Goal: Task Accomplishment & Management: Manage account settings

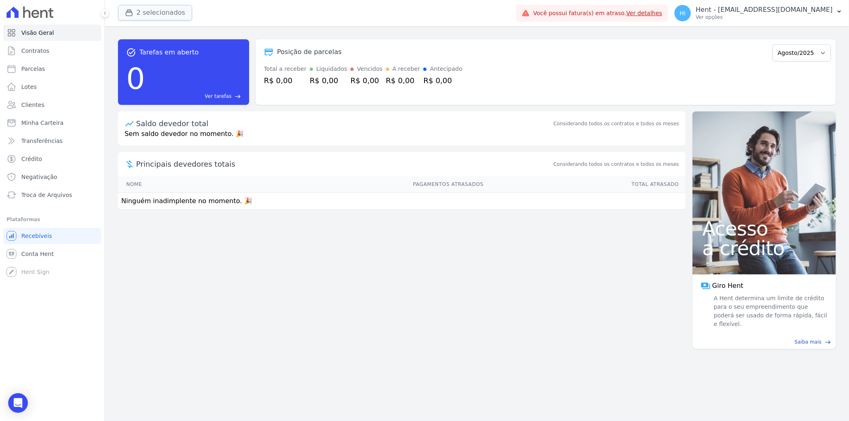
click at [170, 12] on button "2 selecionados" at bounding box center [155, 13] width 74 height 16
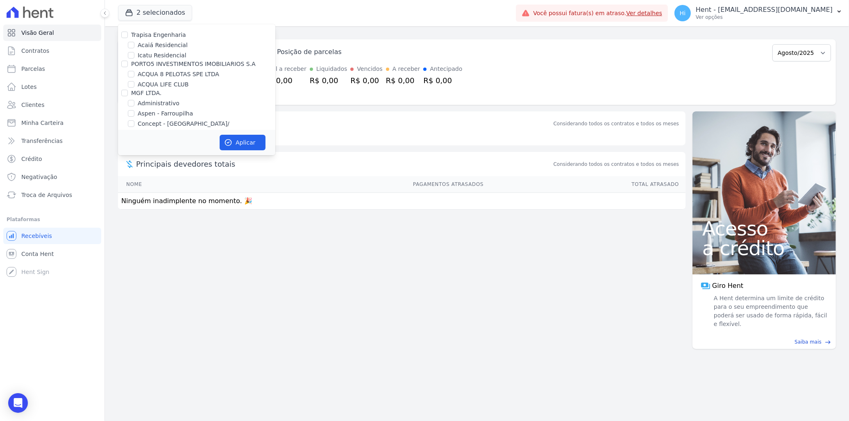
scroll to position [3488, 0]
click at [121, 171] on input "CONSTRUTORA MINERVA LTDA" at bounding box center [124, 174] width 7 height 7
checkbox input "false"
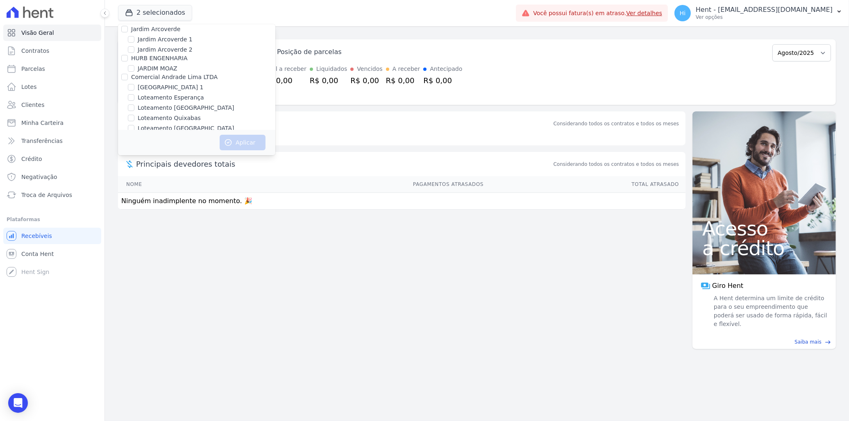
scroll to position [3058, 0]
click at [160, 154] on label "HABRAS SUZANO" at bounding box center [163, 158] width 50 height 9
click at [134, 155] on input "HABRAS SUZANO" at bounding box center [131, 158] width 7 height 7
checkbox input "true"
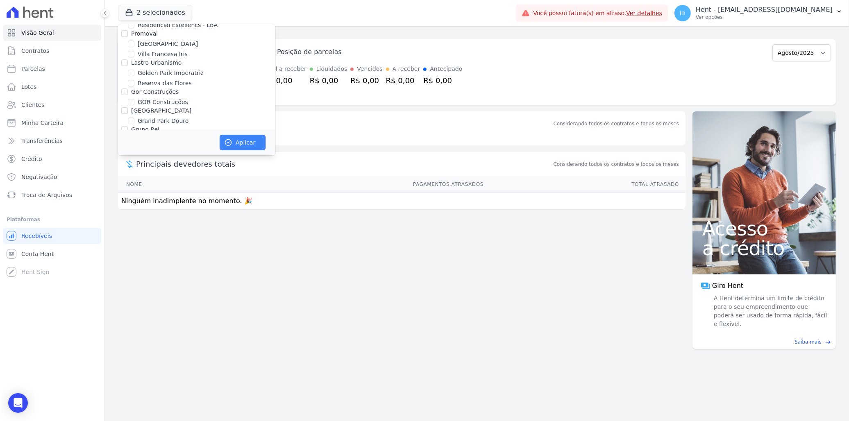
click at [240, 146] on button "Aplicar" at bounding box center [243, 143] width 46 height 16
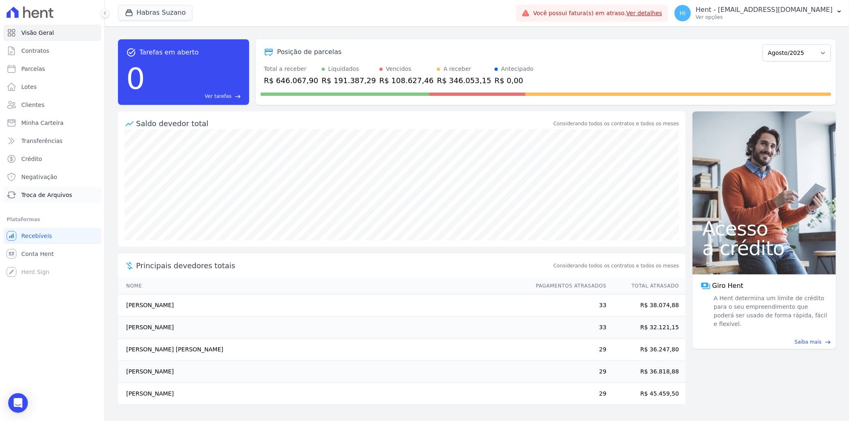
click at [50, 193] on span "Troca de Arquivos" at bounding box center [46, 195] width 51 height 8
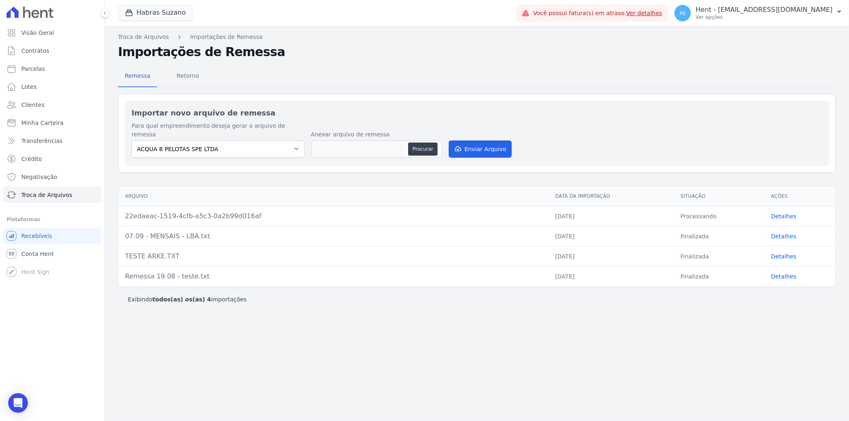
click at [784, 233] on link "Detalhes" at bounding box center [783, 236] width 25 height 7
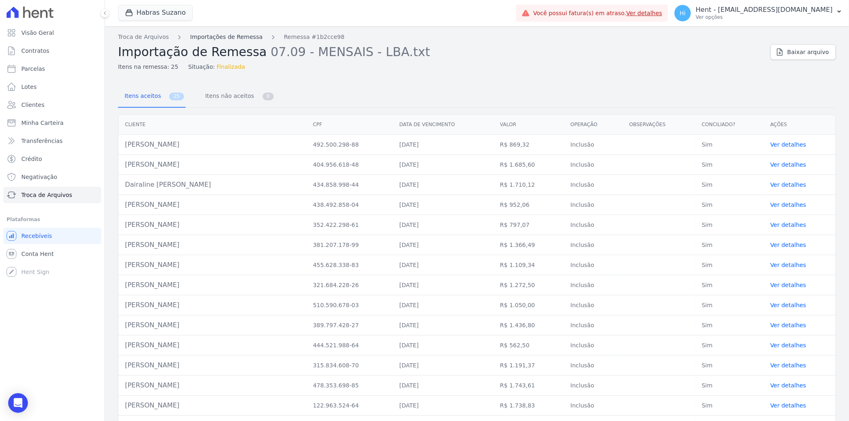
click at [224, 40] on link "Importações de Remessa" at bounding box center [226, 37] width 73 height 9
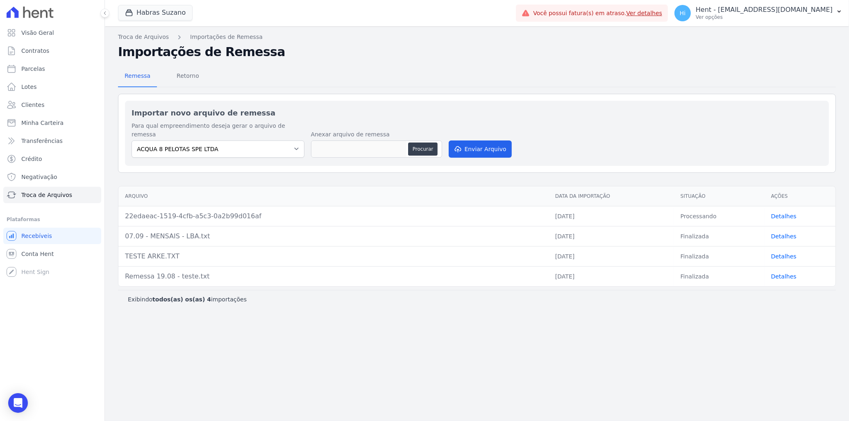
click at [787, 213] on link "Detalhes" at bounding box center [783, 216] width 25 height 7
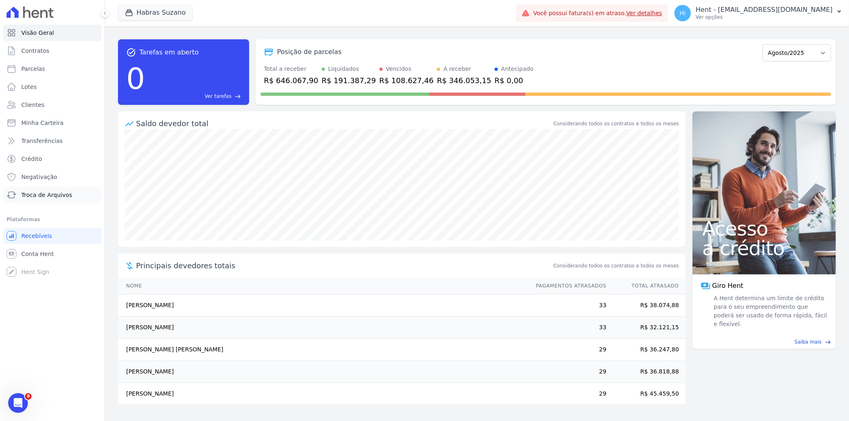
click at [51, 193] on span "Troca de Arquivos" at bounding box center [46, 195] width 51 height 8
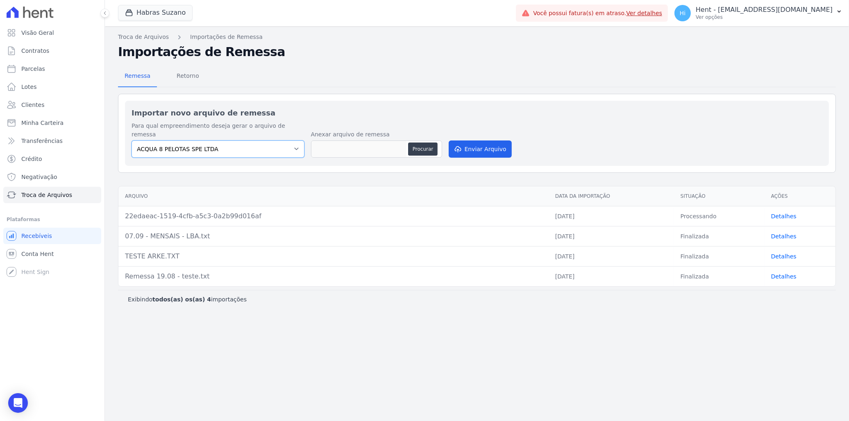
click at [264, 143] on select "ACQUA 8 PELOTAS SPE LTDA ACQUA LIFE CLUB ALTOS DE SANTANA Arcos Itaquera ARTE V…" at bounding box center [217, 149] width 173 height 17
select select "cf44b11e-3b76-41e2-b42d-95b70188d89e"
click at [131, 141] on select "ACQUA 8 PELOTAS SPE LTDA ACQUA LIFE CLUB ALTOS DE SANTANA Arcos Itaquera ARTE V…" at bounding box center [217, 149] width 173 height 17
click at [34, 254] on span "Conta Hent" at bounding box center [37, 254] width 32 height 8
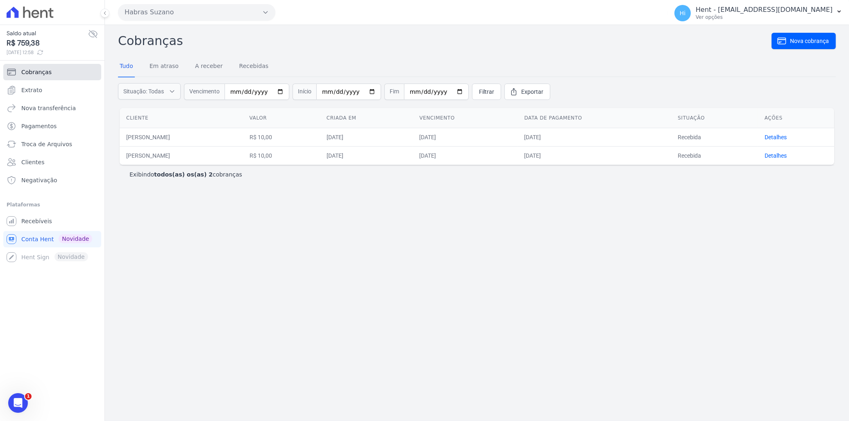
click at [57, 73] on link "Cobranças" at bounding box center [52, 72] width 98 height 16
click at [52, 85] on link "Extrato" at bounding box center [52, 90] width 98 height 16
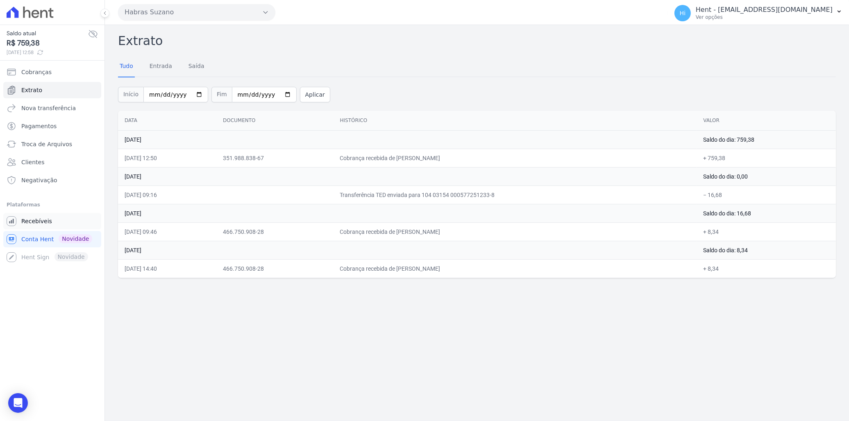
click at [41, 224] on span "Recebíveis" at bounding box center [36, 221] width 31 height 8
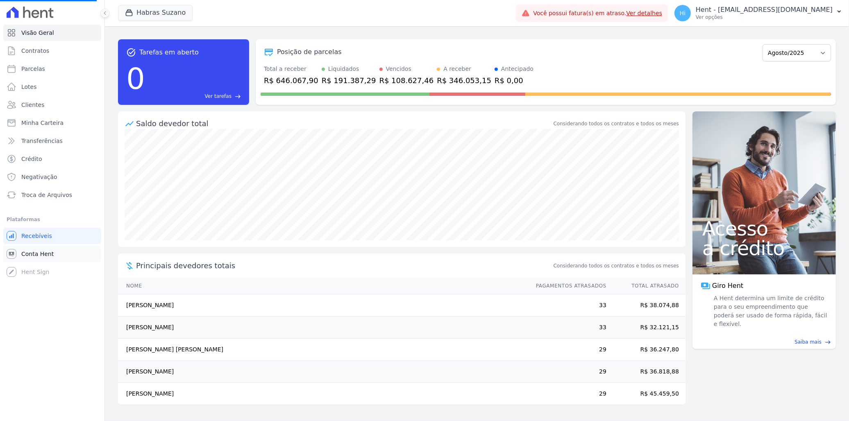
click at [48, 252] on span "Conta Hent" at bounding box center [37, 254] width 32 height 8
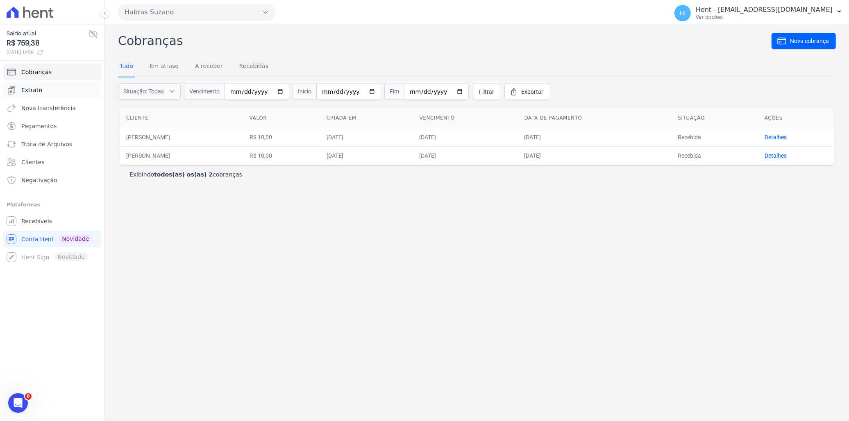
click at [48, 91] on link "Extrato" at bounding box center [52, 90] width 98 height 16
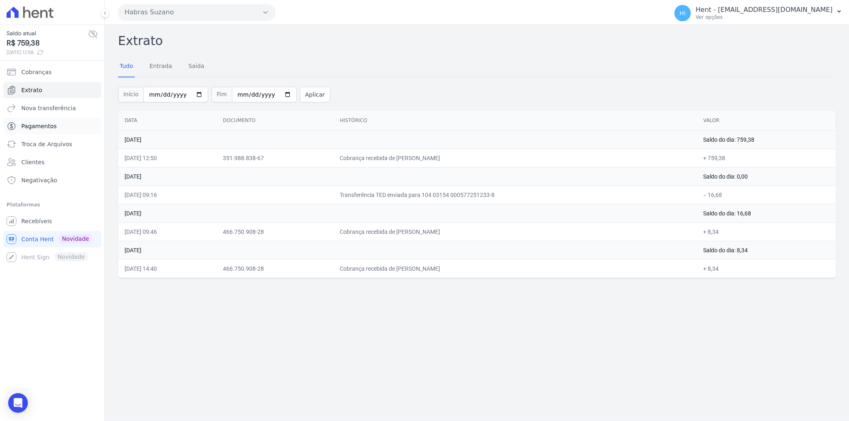
click at [52, 131] on link "Pagamentos" at bounding box center [52, 126] width 98 height 16
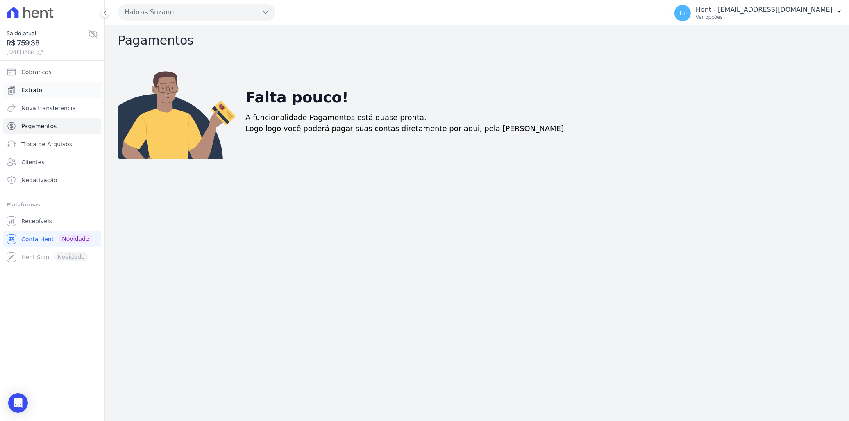
click at [38, 89] on span "Extrato" at bounding box center [31, 90] width 21 height 8
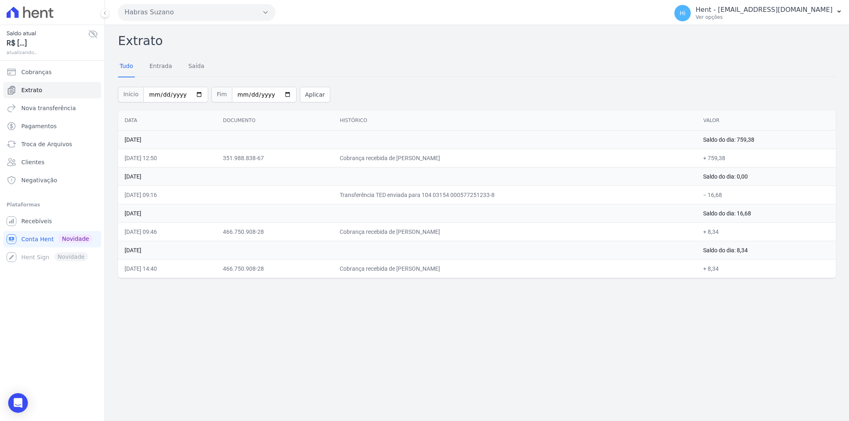
click at [39, 71] on span "Cobranças" at bounding box center [36, 72] width 30 height 8
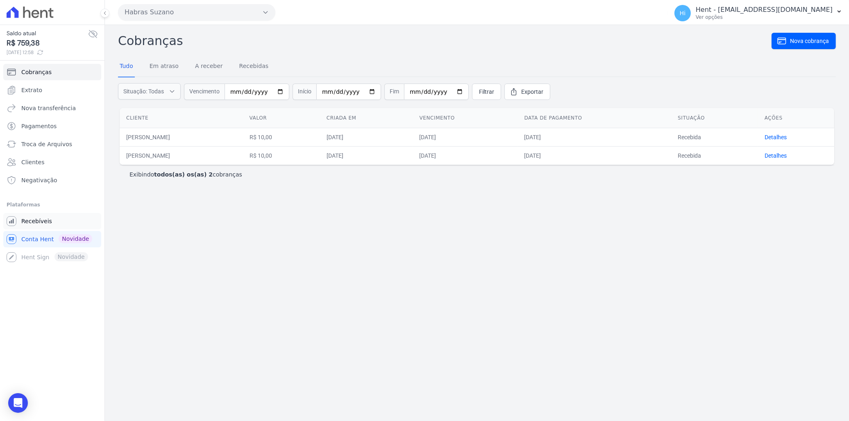
click at [48, 224] on link "Recebíveis" at bounding box center [52, 221] width 98 height 16
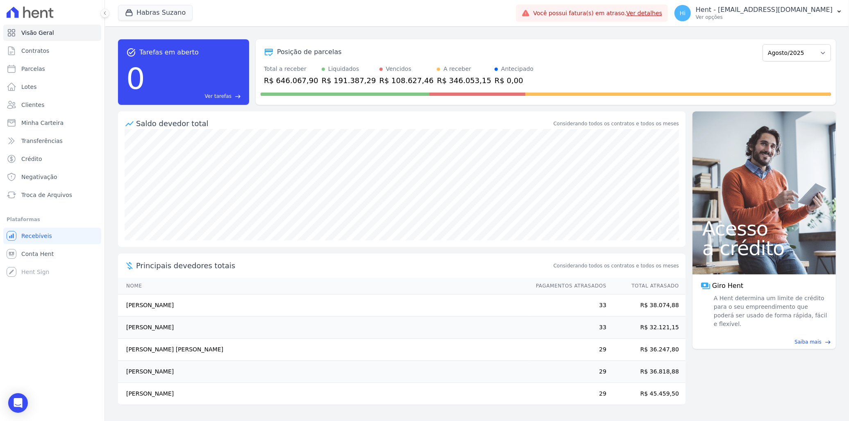
click at [58, 194] on span "Troca de Arquivos" at bounding box center [46, 195] width 51 height 8
select select "cf44b11e-3b76-41e2-b42d-95b70188d89e"
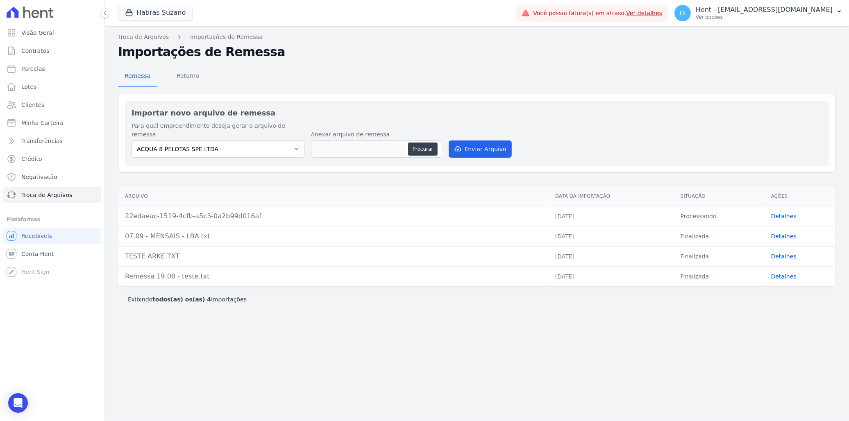
click at [784, 213] on link "Detalhes" at bounding box center [783, 216] width 25 height 7
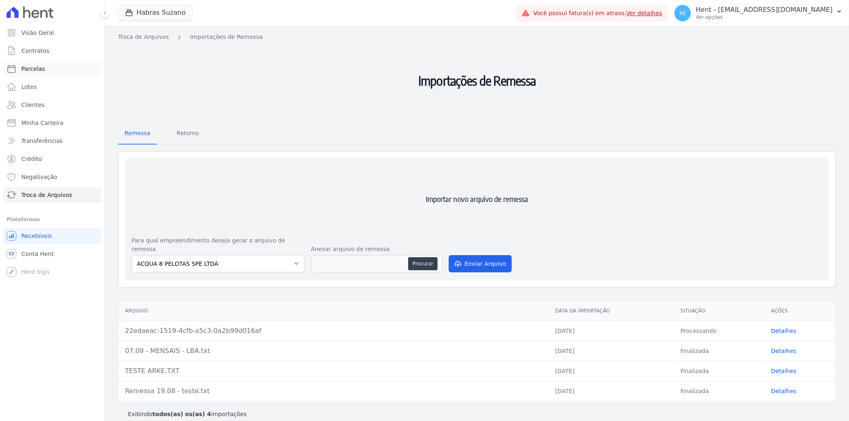
click at [49, 69] on link "Parcelas" at bounding box center [52, 69] width 98 height 16
select select
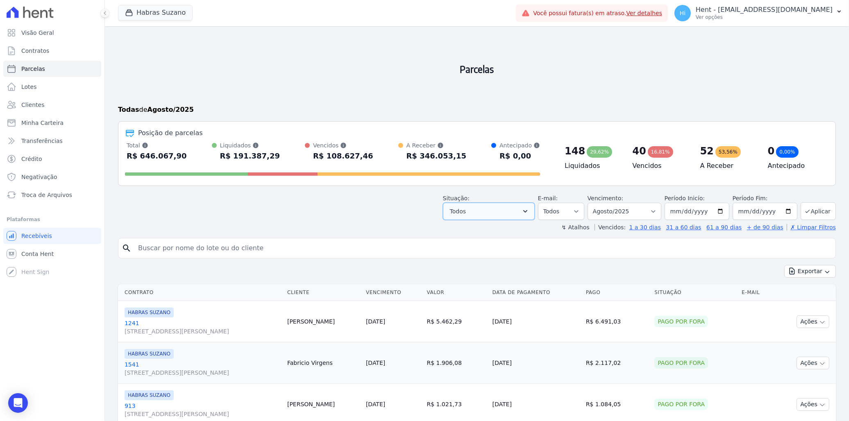
click at [511, 211] on button "Todos" at bounding box center [489, 211] width 92 height 17
click at [491, 214] on button "Todos" at bounding box center [489, 211] width 92 height 17
drag, startPoint x: 537, startPoint y: 207, endPoint x: 531, endPoint y: 210, distance: 6.2
click at [535, 207] on button "Todos" at bounding box center [489, 211] width 92 height 17
click at [529, 212] on icon "button" at bounding box center [525, 211] width 8 height 8
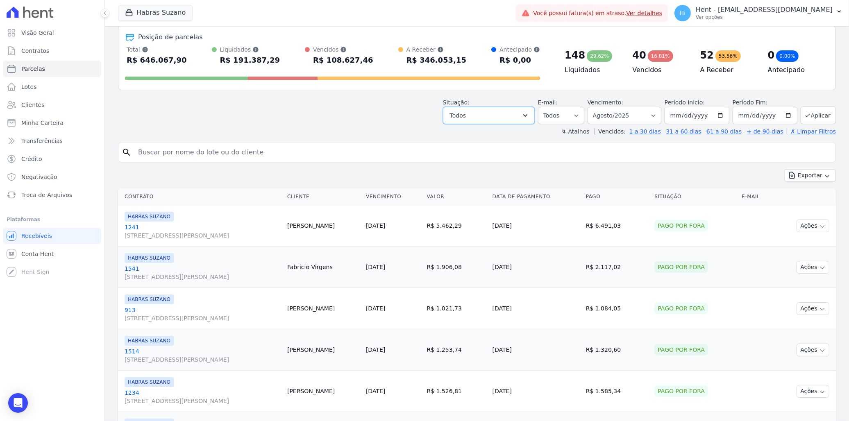
scroll to position [45, 0]
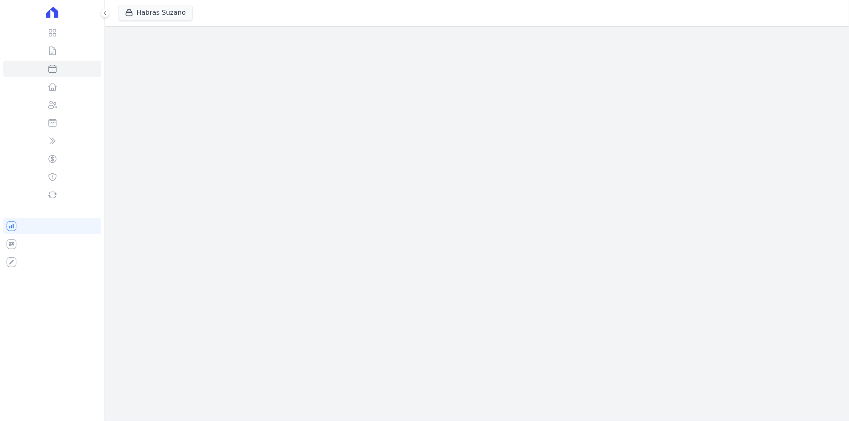
select select
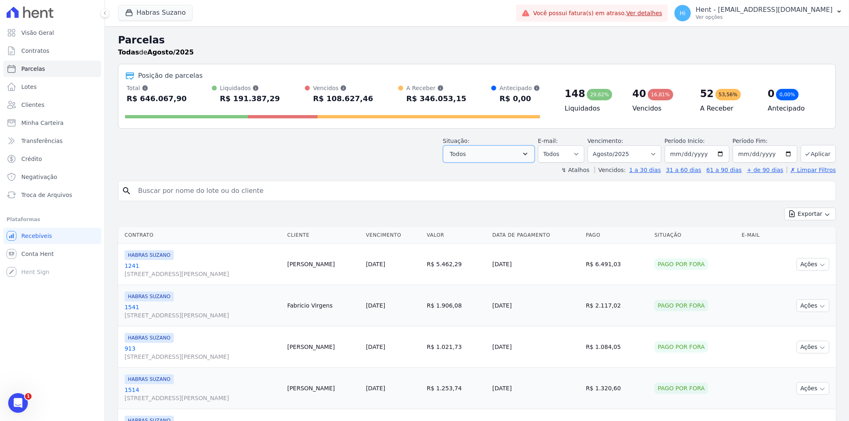
click at [499, 154] on button "Todos" at bounding box center [489, 153] width 92 height 17
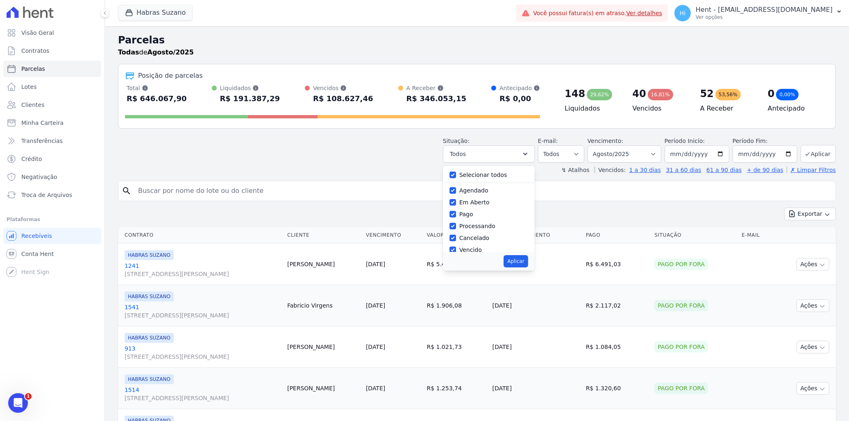
click at [470, 175] on label "Selecionar todos" at bounding box center [483, 175] width 48 height 7
click at [456, 175] on input "Selecionar todos" at bounding box center [452, 175] width 7 height 7
checkbox input "false"
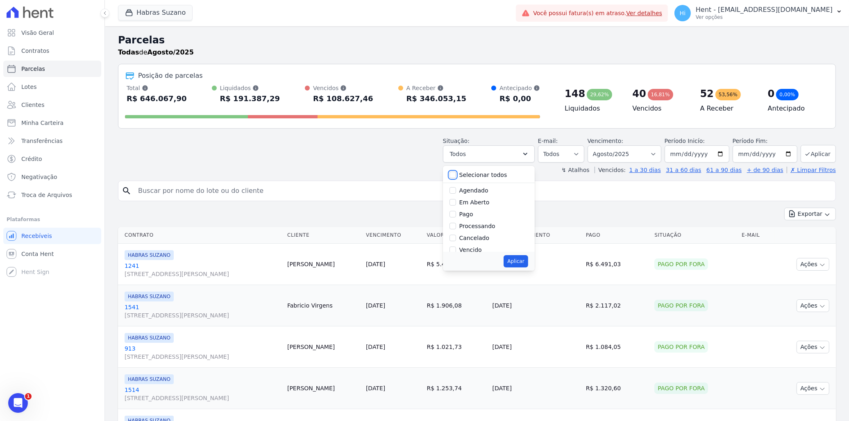
checkbox input "false"
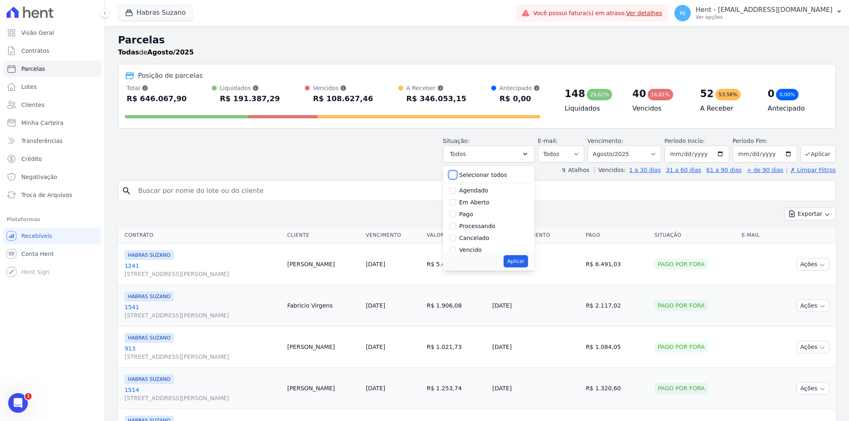
checkbox input "false"
click at [470, 202] on label "Em Aberto" at bounding box center [474, 202] width 30 height 7
click at [456, 202] on input "Em Aberto" at bounding box center [452, 202] width 7 height 7
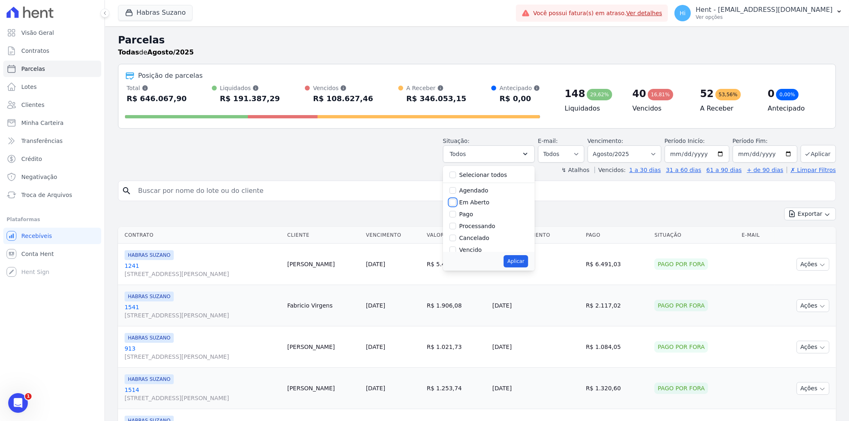
checkbox input "true"
click at [519, 259] on button "Aplicar" at bounding box center [515, 261] width 24 height 12
select select "pending"
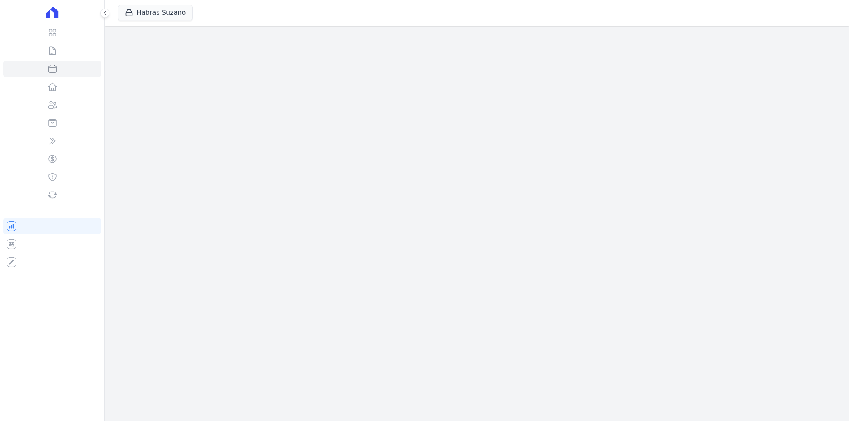
select select
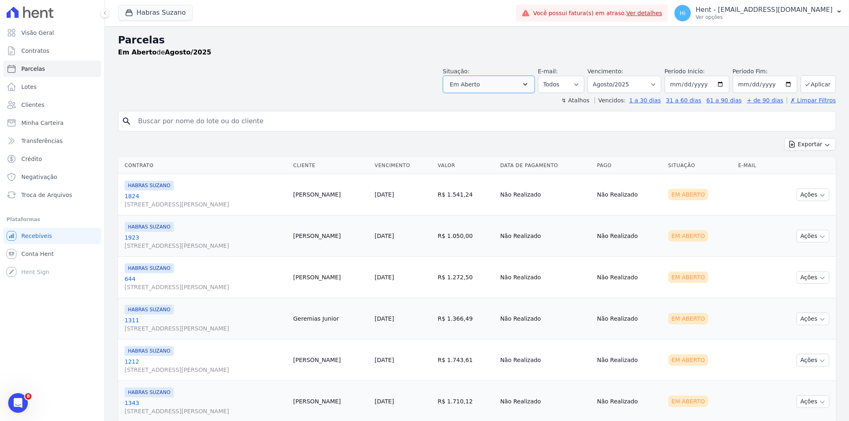
click at [500, 85] on button "Em Aberto" at bounding box center [489, 84] width 92 height 17
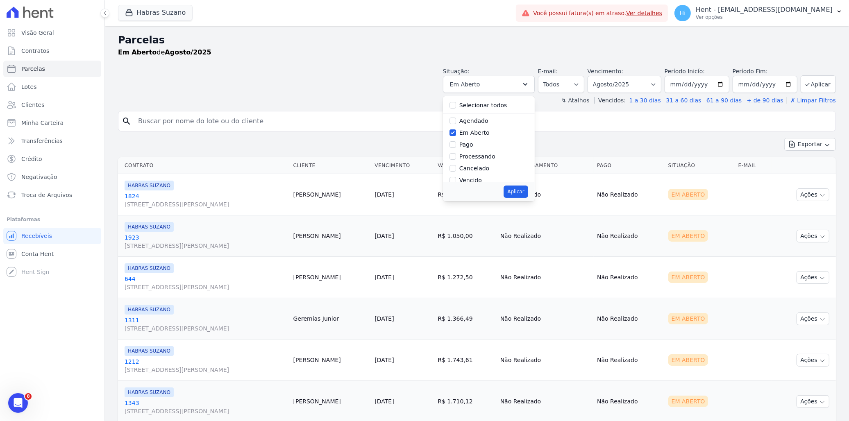
click at [471, 132] on label "Em Aberto" at bounding box center [474, 132] width 30 height 7
drag, startPoint x: 471, startPoint y: 132, endPoint x: 460, endPoint y: 131, distance: 11.1
click at [456, 131] on input "Em Aberto" at bounding box center [452, 132] width 7 height 7
checkbox input "false"
click at [456, 144] on input "Pago" at bounding box center [452, 144] width 7 height 7
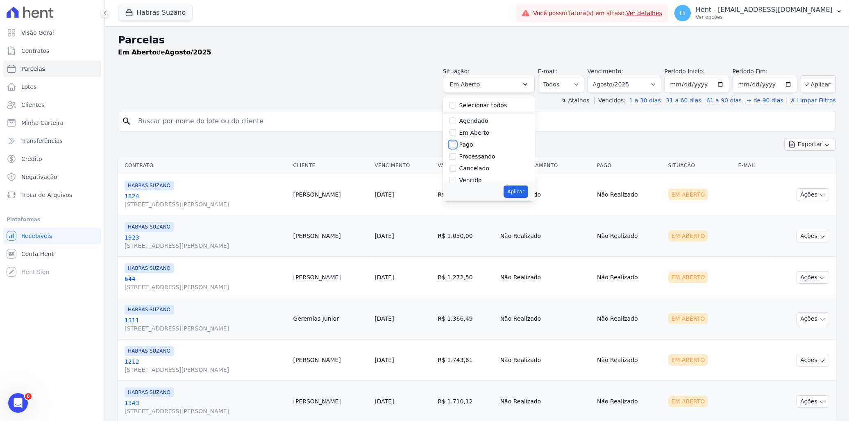
checkbox input "true"
click at [520, 199] on div "Aplicar" at bounding box center [489, 191] width 92 height 19
click at [520, 193] on button "Aplicar" at bounding box center [515, 192] width 24 height 12
select select "paid"
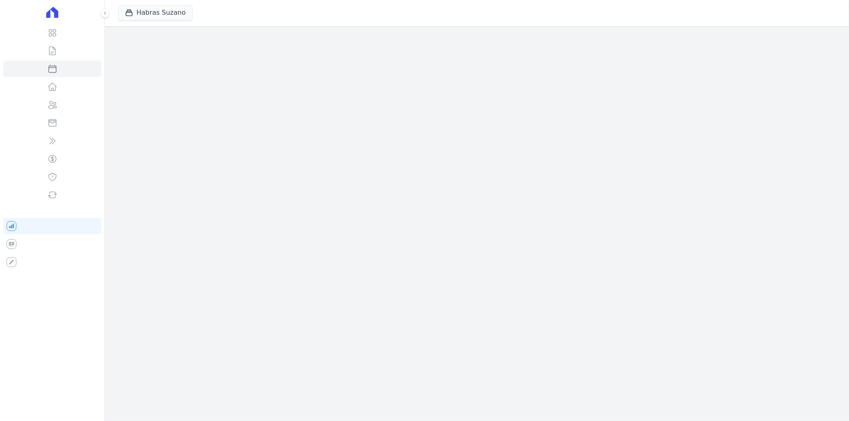
select select
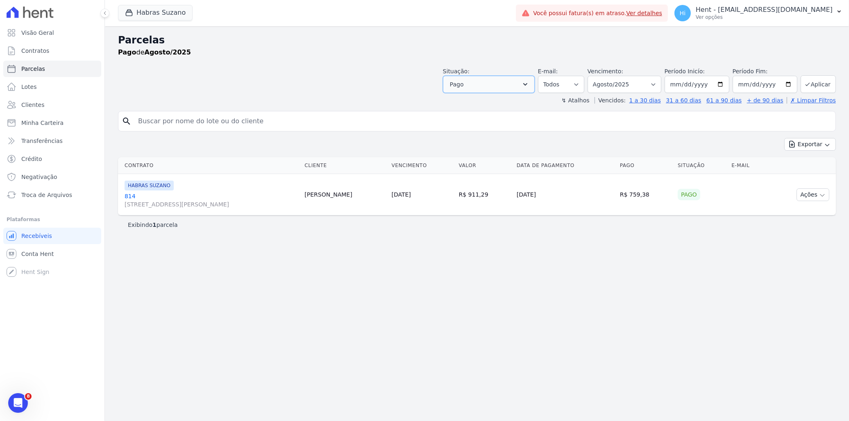
click at [522, 84] on button "Pago" at bounding box center [489, 84] width 92 height 17
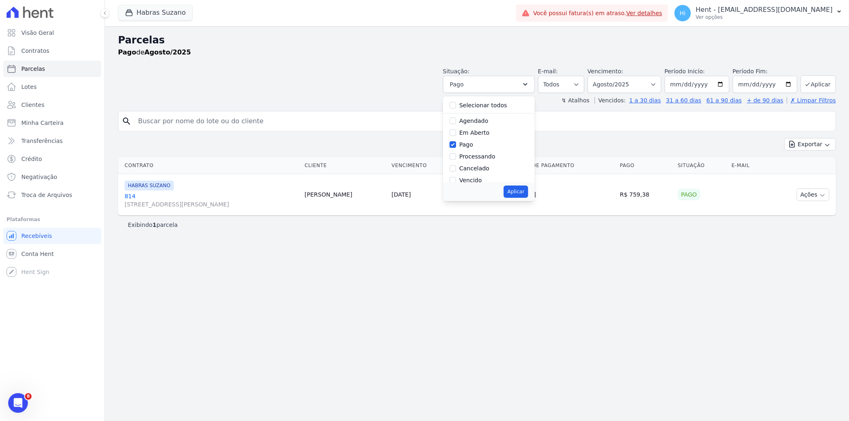
click at [477, 134] on label "Em Aberto" at bounding box center [474, 132] width 30 height 7
click at [456, 134] on input "Em Aberto" at bounding box center [452, 132] width 7 height 7
checkbox input "true"
click at [472, 144] on label "Pago" at bounding box center [466, 144] width 14 height 7
click at [456, 144] on input "Pago" at bounding box center [452, 144] width 7 height 7
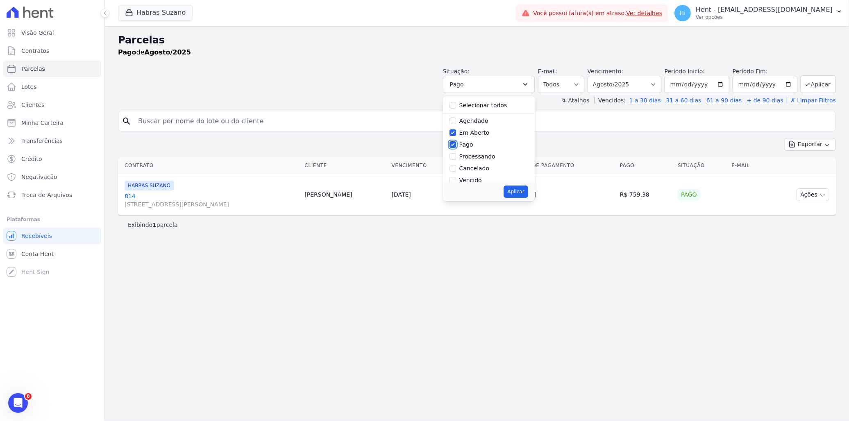
checkbox input "false"
click at [522, 188] on button "Aplicar" at bounding box center [515, 192] width 24 height 12
select select "pending"
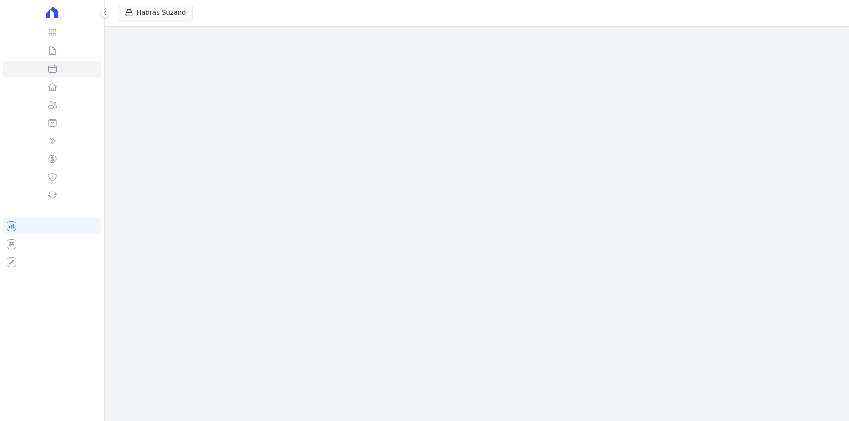
select select
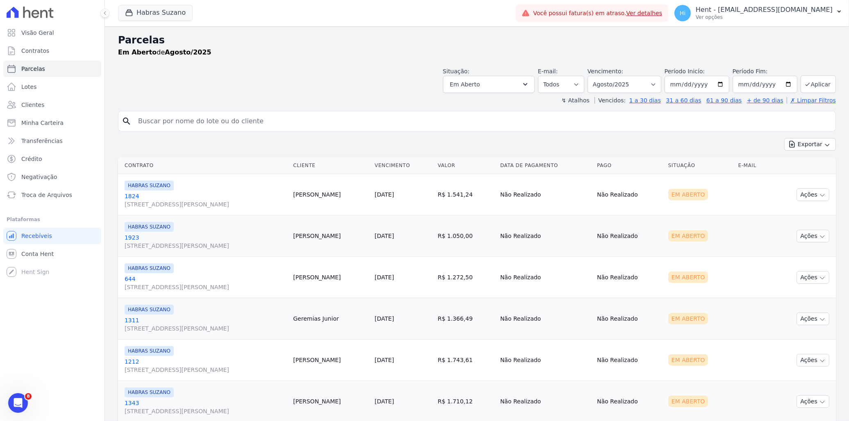
click at [135, 195] on link "1824 Rua Fradique Coutinho, 30, ANDAR 10 CONJ 101, Pinheiros" at bounding box center [206, 200] width 162 height 16
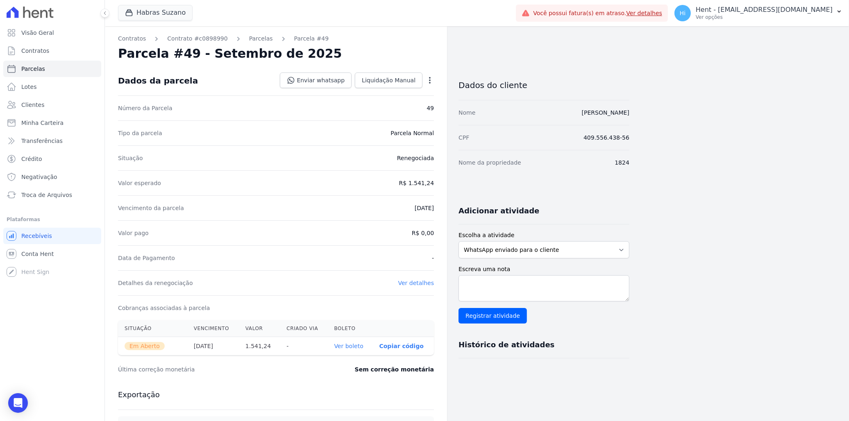
click at [429, 77] on icon "button" at bounding box center [430, 80] width 8 height 8
click at [401, 108] on link "Cancelar Cobrança" at bounding box center [394, 106] width 72 height 15
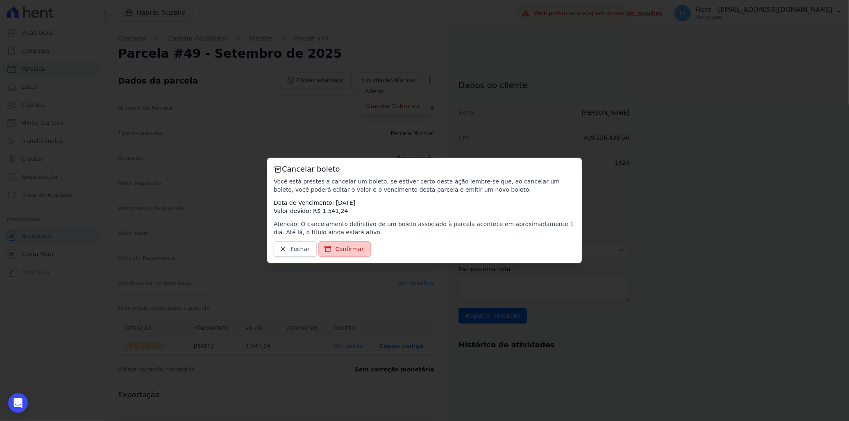
click at [341, 252] on span "Confirmar" at bounding box center [349, 249] width 29 height 8
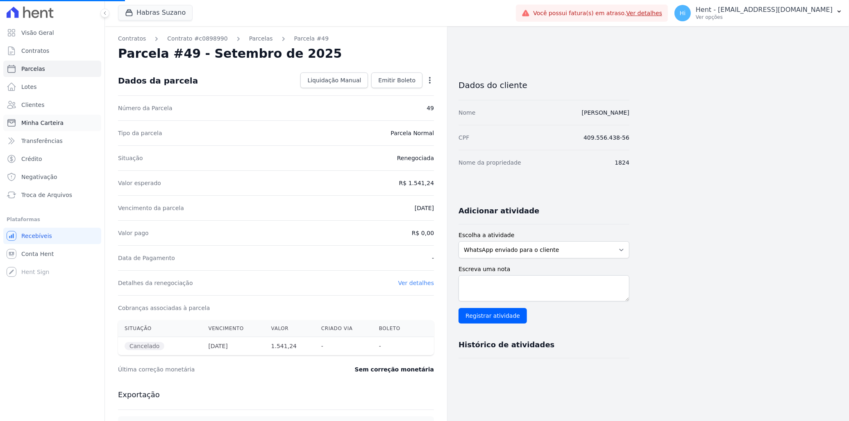
select select
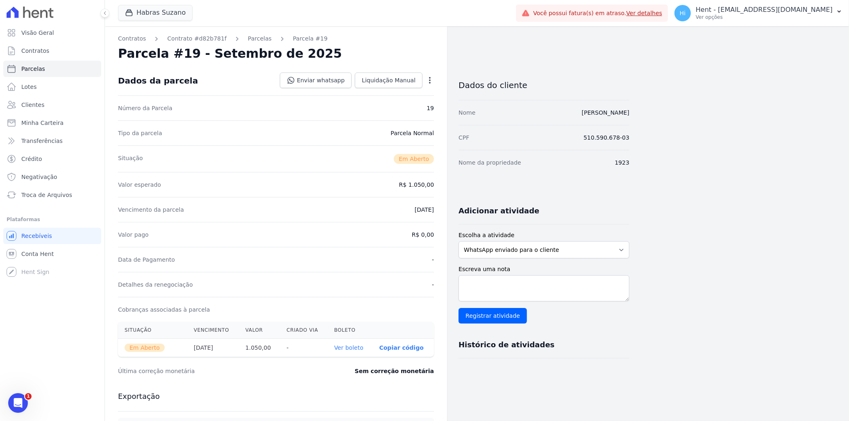
click at [430, 79] on icon "button" at bounding box center [430, 80] width 8 height 8
click at [412, 108] on link "Cancelar Cobrança" at bounding box center [394, 106] width 72 height 15
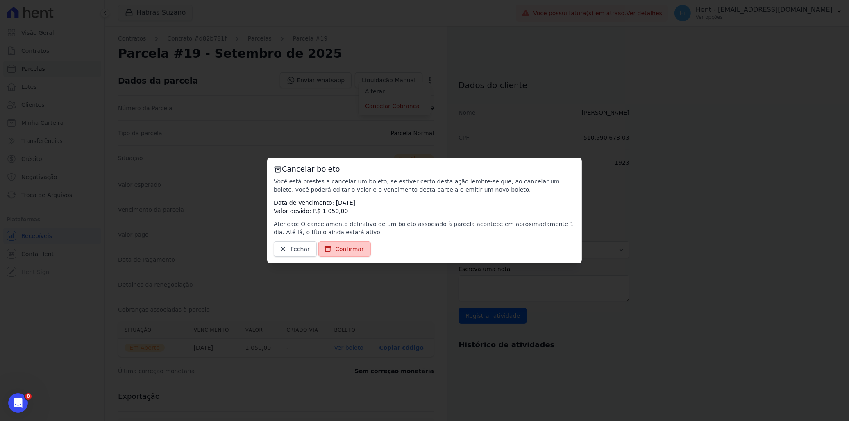
click at [335, 252] on span "Confirmar" at bounding box center [349, 249] width 29 height 8
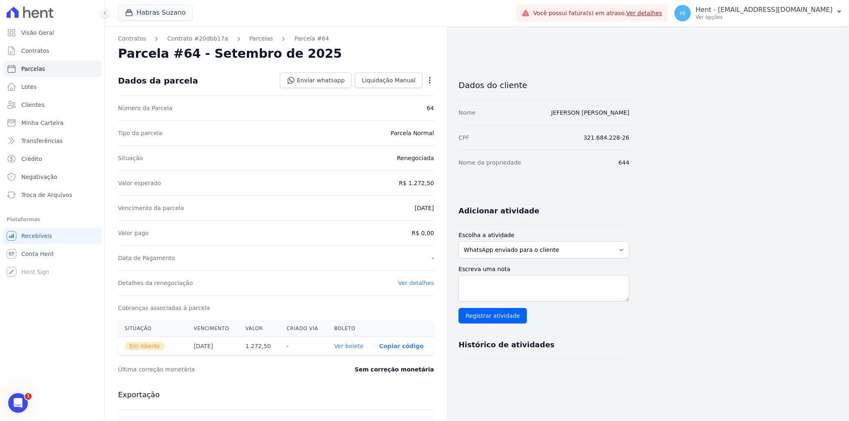
click at [429, 81] on icon "button" at bounding box center [430, 80] width 8 height 8
click at [394, 109] on link "Cancelar Cobrança" at bounding box center [394, 106] width 72 height 15
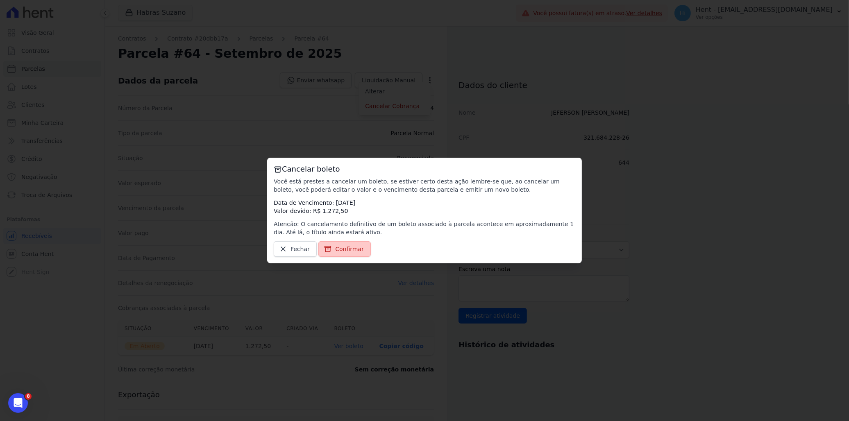
click at [341, 251] on span "Confirmar" at bounding box center [349, 249] width 29 height 8
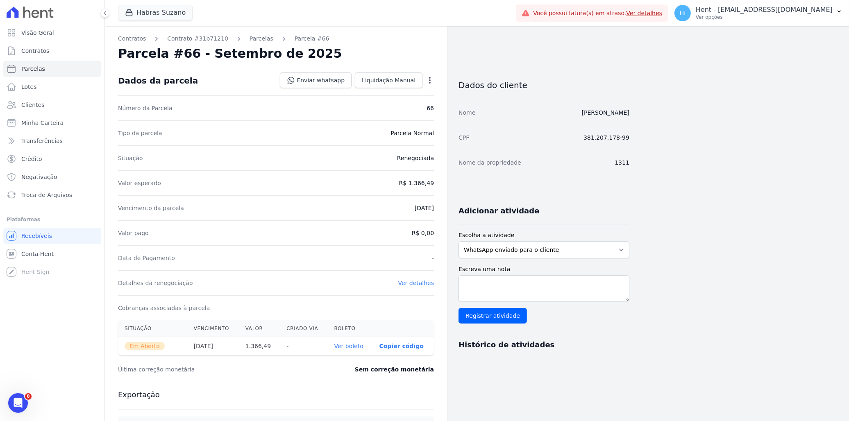
click at [430, 78] on icon "button" at bounding box center [430, 80] width 2 height 7
click at [394, 104] on link "Cancelar Cobrança" at bounding box center [394, 106] width 72 height 15
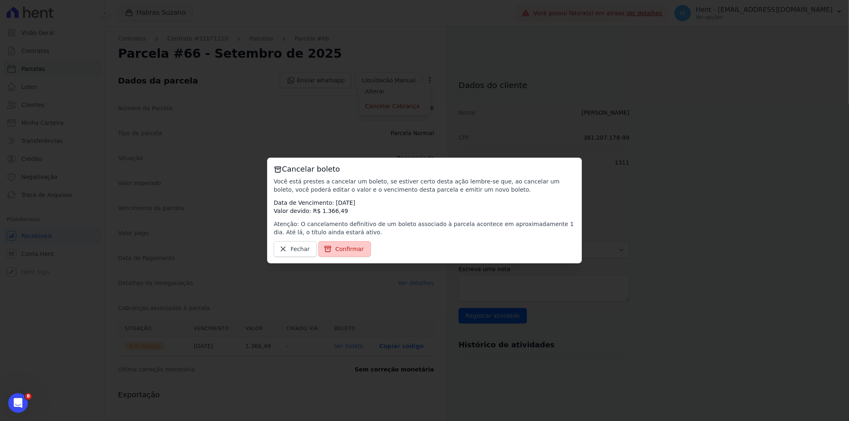
click at [349, 247] on span "Confirmar" at bounding box center [349, 249] width 29 height 8
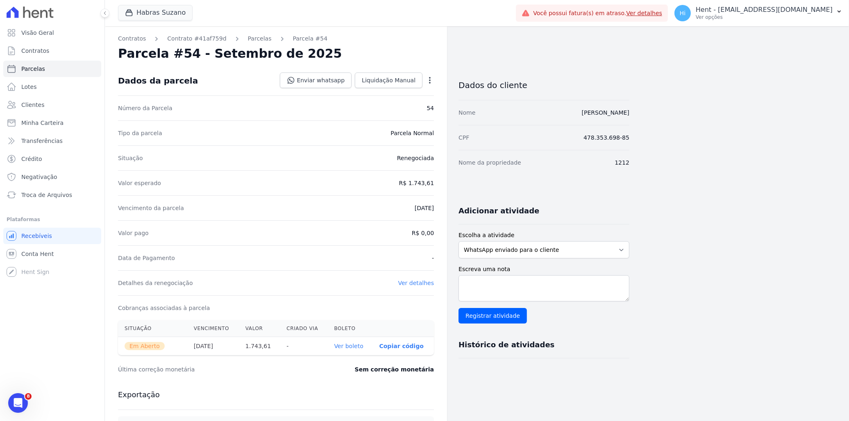
click at [429, 77] on icon "button" at bounding box center [430, 80] width 2 height 7
click at [396, 109] on link "Cancelar Cobrança" at bounding box center [394, 106] width 72 height 15
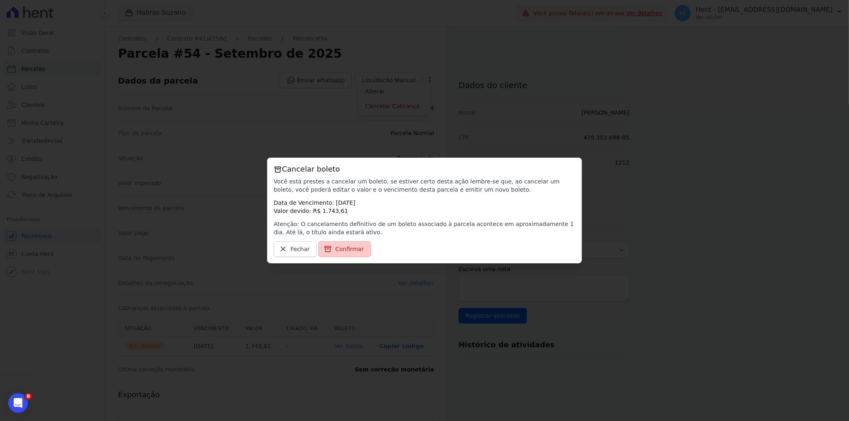
click at [342, 247] on span "Confirmar" at bounding box center [349, 249] width 29 height 8
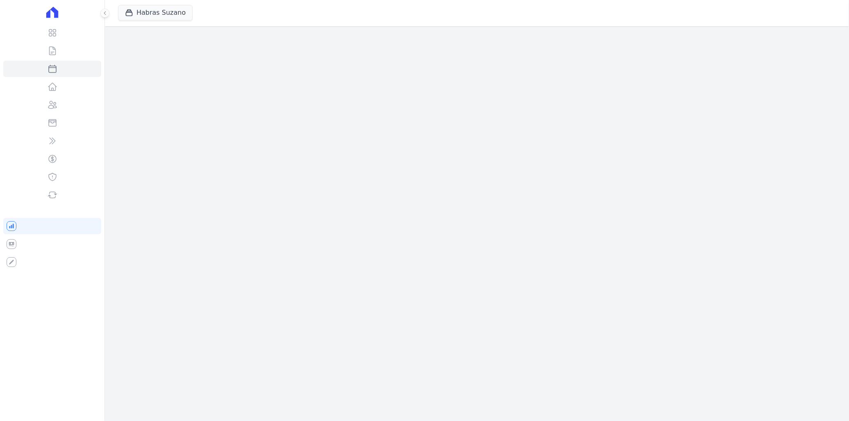
select select
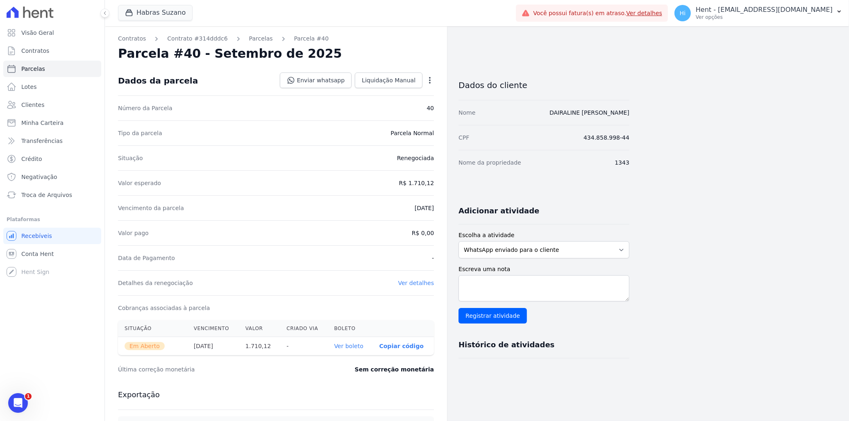
click at [428, 77] on icon "button" at bounding box center [430, 80] width 8 height 8
click at [396, 111] on link "Cancelar Cobrança" at bounding box center [394, 106] width 72 height 15
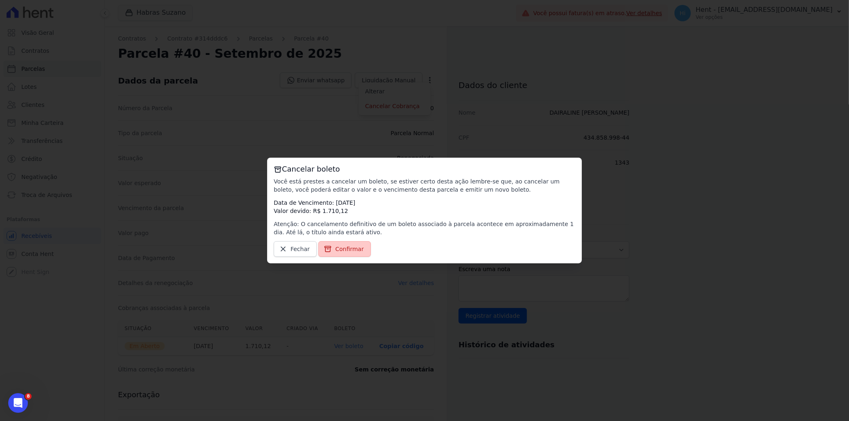
click at [336, 247] on span "Confirmar" at bounding box center [349, 249] width 29 height 8
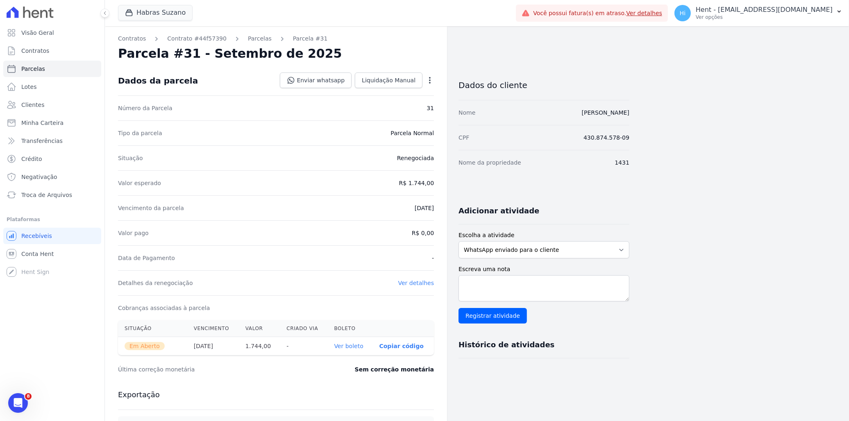
click at [428, 83] on icon "button" at bounding box center [430, 80] width 8 height 8
click at [423, 107] on link "Cancelar Cobrança" at bounding box center [394, 106] width 72 height 15
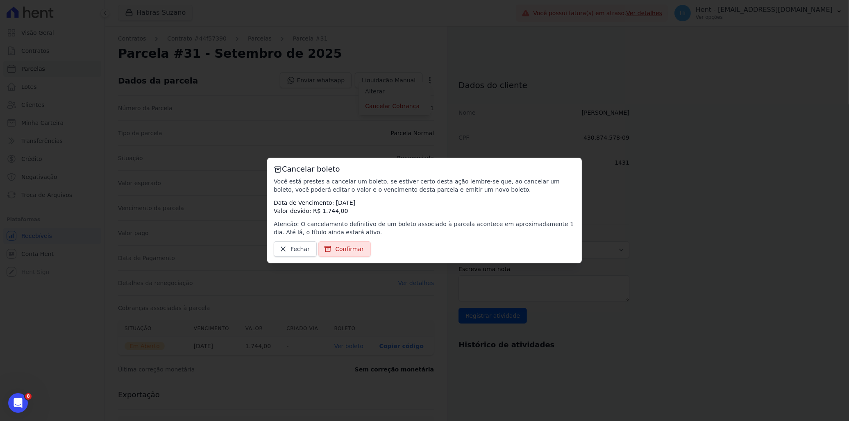
click at [341, 257] on div "Cancelar boleto Você está prestes a cancelar um boleto, se estiver certo desta …" at bounding box center [424, 211] width 315 height 106
click at [340, 250] on span "Confirmar" at bounding box center [349, 249] width 29 height 8
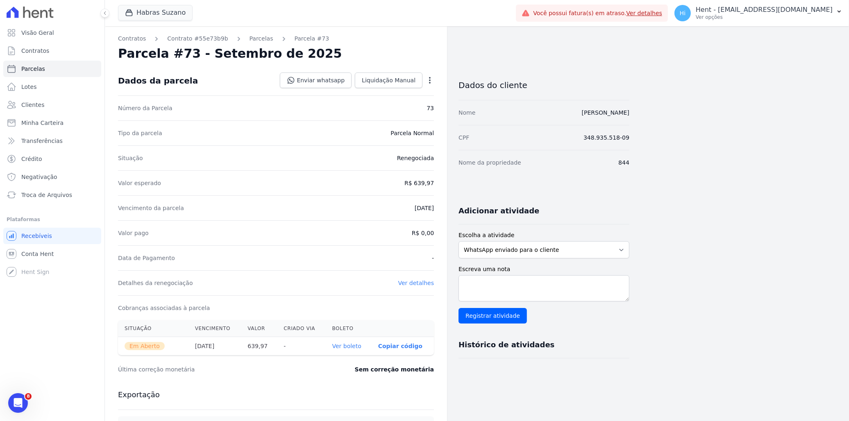
click at [428, 87] on div "Open options Alterar Cancelar Cobrança Cancelar boleto Você está prestes a canc…" at bounding box center [427, 81] width 11 height 14
click at [429, 83] on icon "button" at bounding box center [430, 80] width 2 height 7
click at [395, 108] on link "Cancelar Cobrança" at bounding box center [394, 106] width 72 height 15
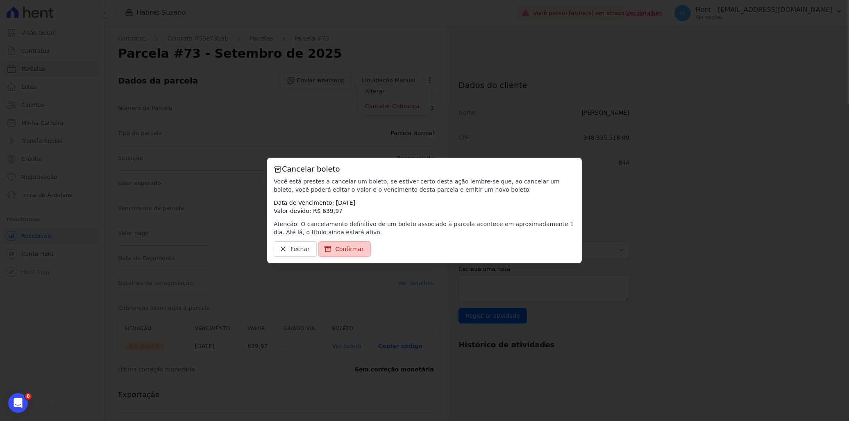
click at [350, 252] on span "Confirmar" at bounding box center [349, 249] width 29 height 8
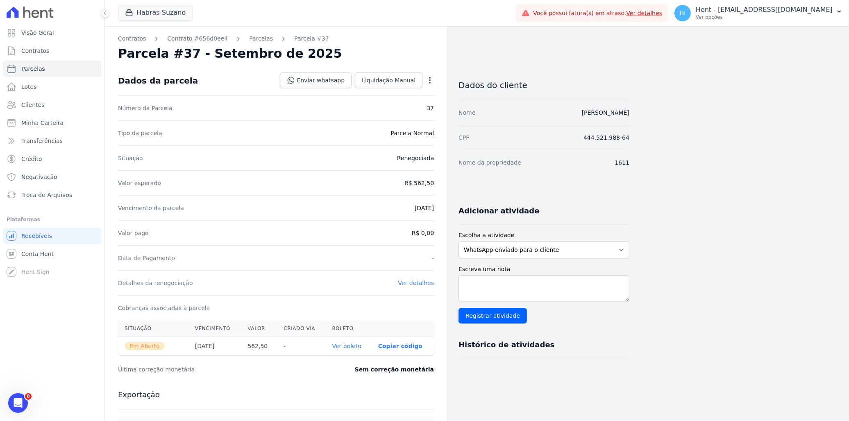
click at [431, 84] on icon "button" at bounding box center [430, 80] width 8 height 8
click at [387, 107] on link "Cancelar Cobrança" at bounding box center [394, 106] width 72 height 15
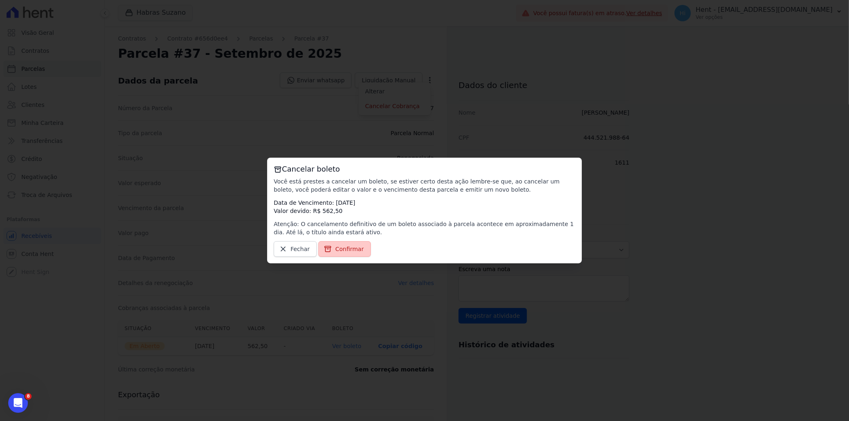
click at [356, 243] on link "Confirmar" at bounding box center [344, 249] width 52 height 16
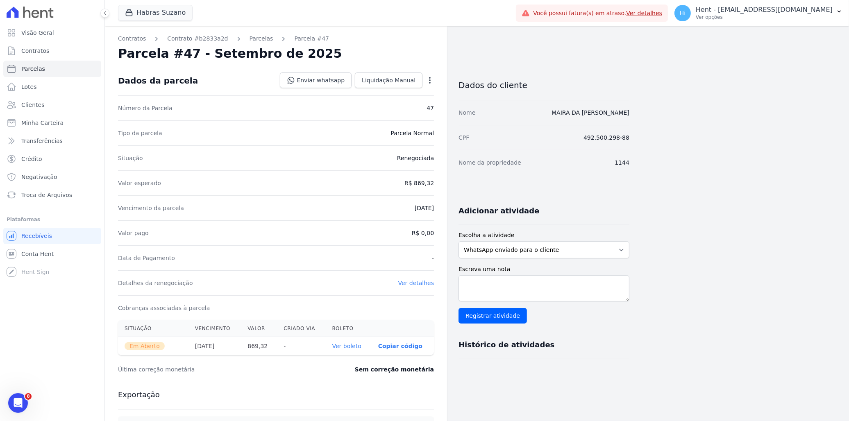
click at [431, 84] on icon "button" at bounding box center [430, 80] width 8 height 8
click at [399, 107] on link "Cancelar Cobrança" at bounding box center [394, 106] width 72 height 15
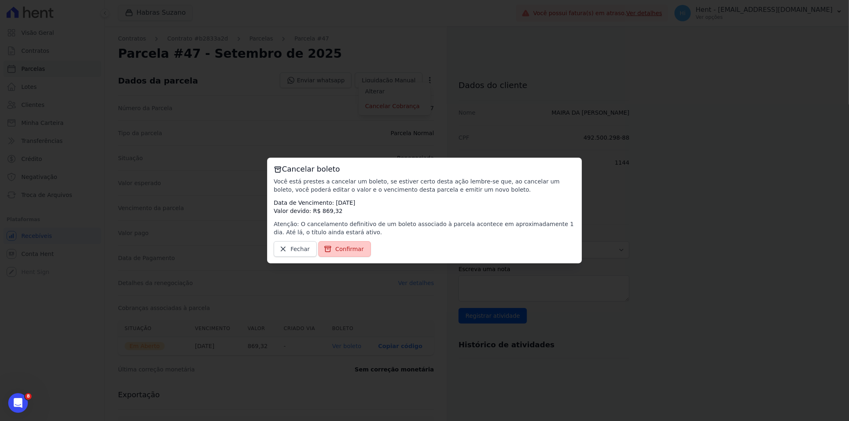
click at [341, 250] on span "Confirmar" at bounding box center [349, 249] width 29 height 8
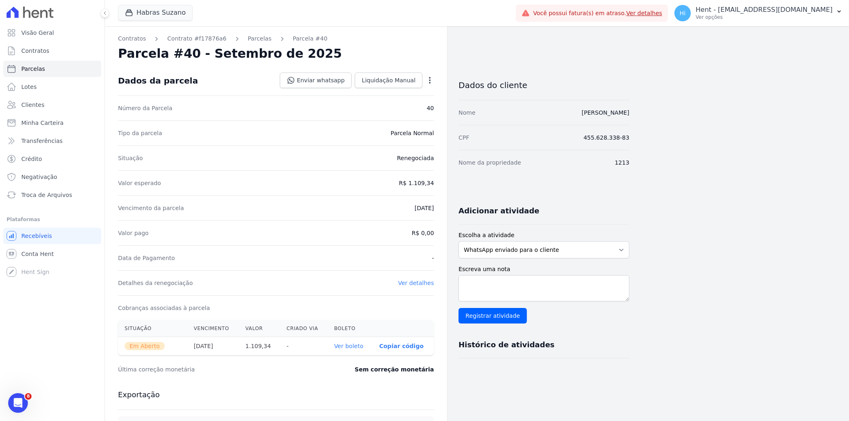
click at [428, 83] on icon "button" at bounding box center [430, 80] width 8 height 8
click at [395, 111] on link "Cancelar Cobrança" at bounding box center [394, 106] width 72 height 15
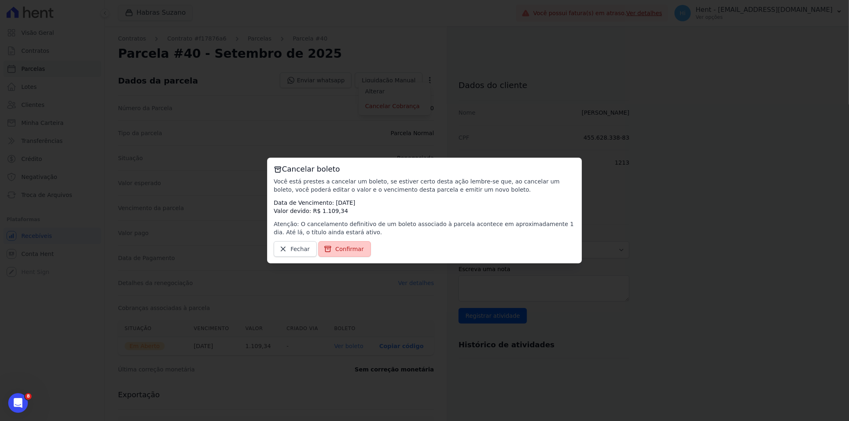
click at [354, 248] on span "Confirmar" at bounding box center [349, 249] width 29 height 8
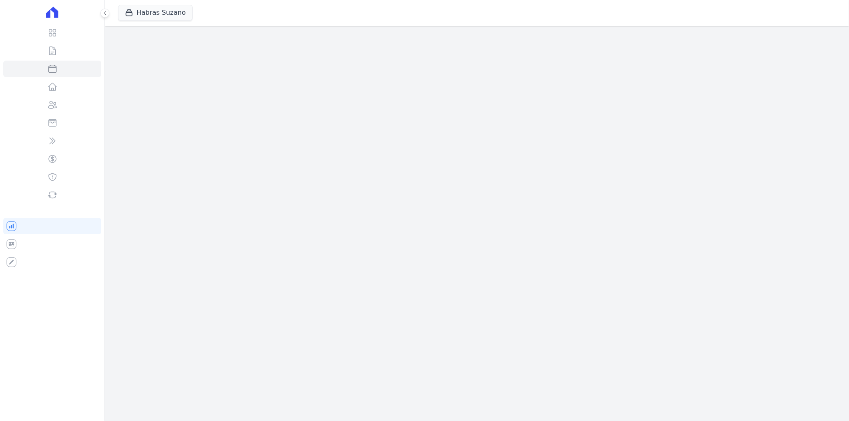
select select
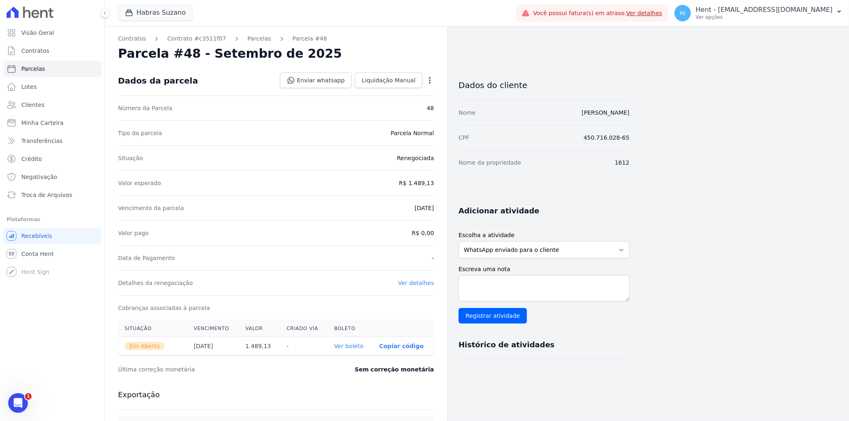
click at [431, 84] on icon "button" at bounding box center [430, 80] width 8 height 8
click at [391, 107] on link "Cancelar Cobrança" at bounding box center [394, 106] width 72 height 15
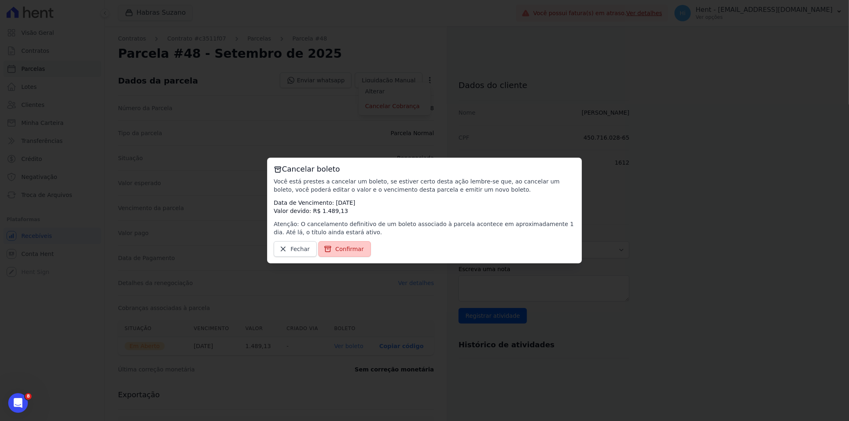
click at [329, 245] on icon at bounding box center [328, 249] width 8 height 8
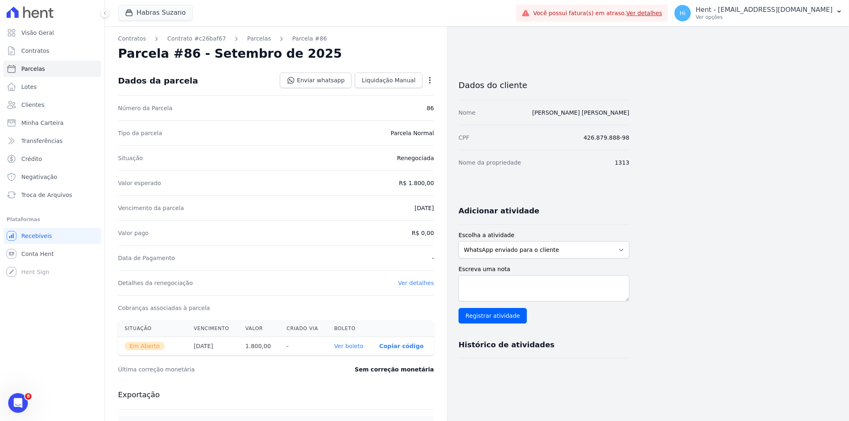
click at [431, 79] on icon "button" at bounding box center [430, 80] width 8 height 8
click at [391, 105] on link "Cancelar Cobrança" at bounding box center [394, 106] width 72 height 15
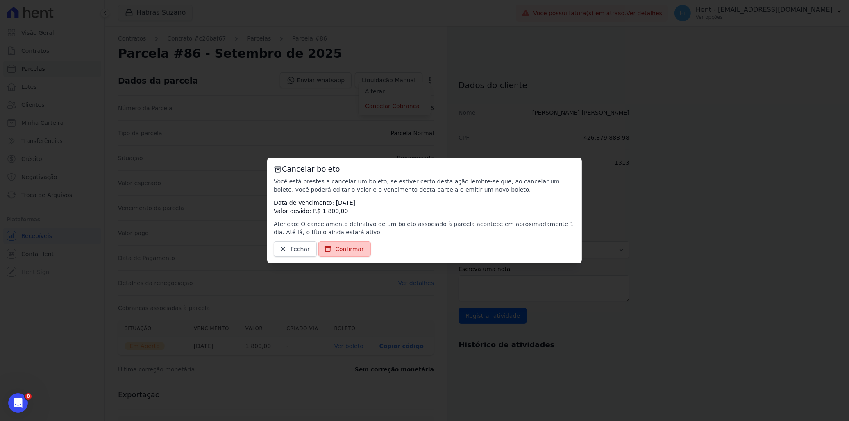
click at [350, 248] on span "Confirmar" at bounding box center [349, 249] width 29 height 8
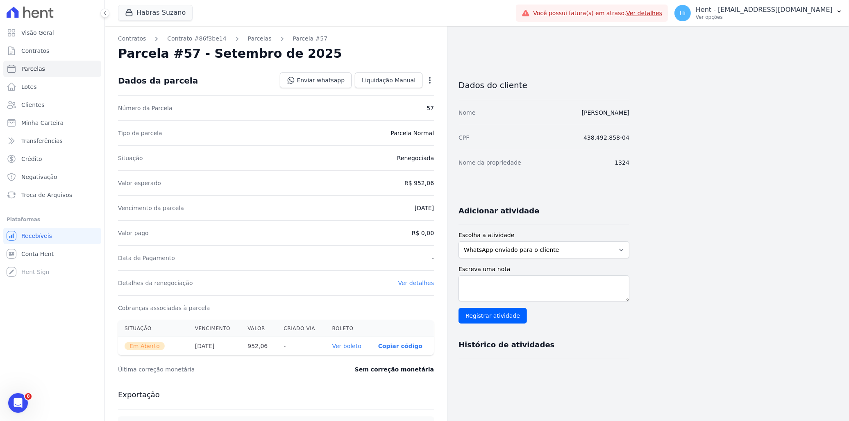
click at [431, 80] on icon "button" at bounding box center [430, 80] width 2 height 7
click at [400, 109] on link "Cancelar Cobrança" at bounding box center [394, 106] width 72 height 15
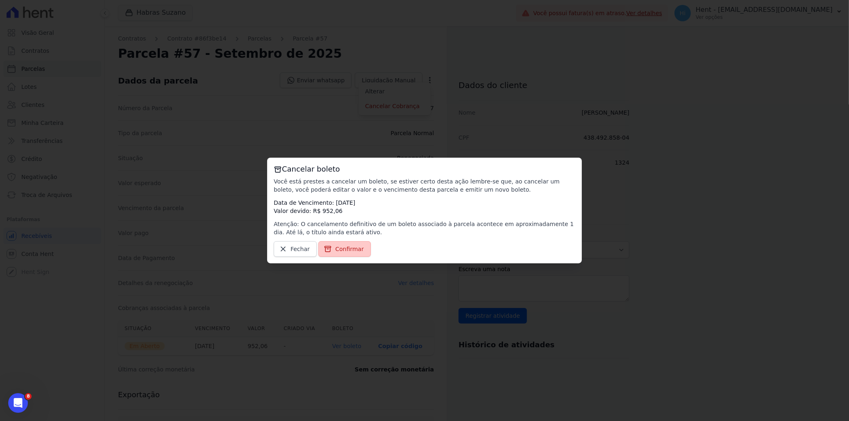
click at [356, 250] on span "Confirmar" at bounding box center [349, 249] width 29 height 8
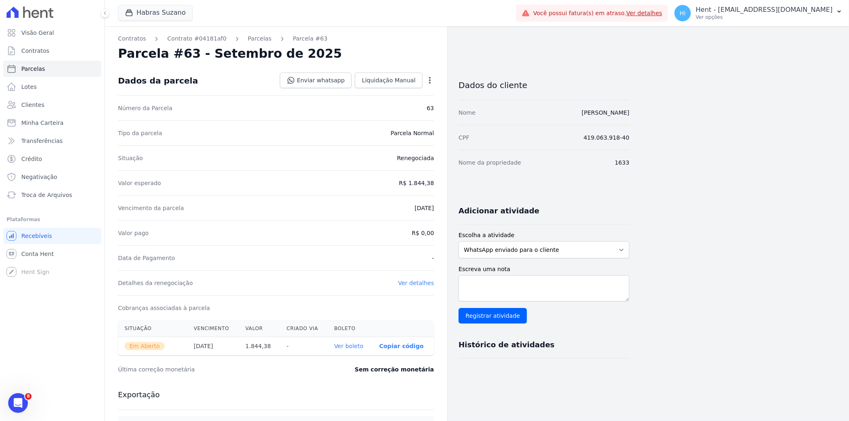
click at [429, 78] on icon "button" at bounding box center [430, 80] width 2 height 7
click at [399, 106] on link "Cancelar Cobrança" at bounding box center [394, 106] width 72 height 15
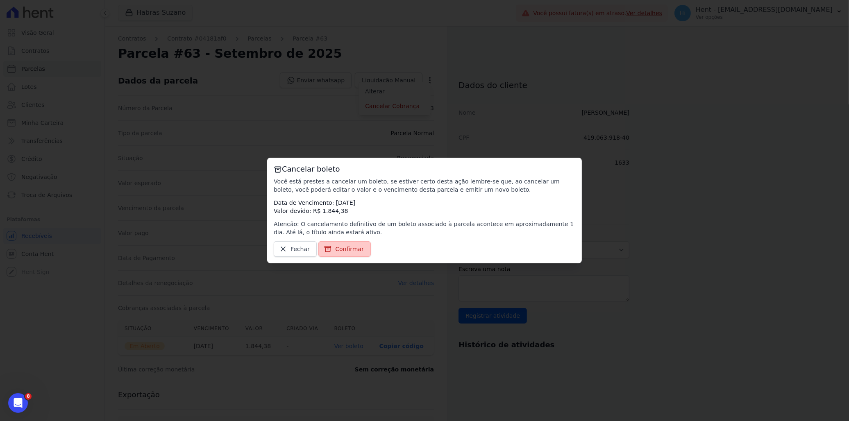
click at [342, 248] on span "Confirmar" at bounding box center [349, 249] width 29 height 8
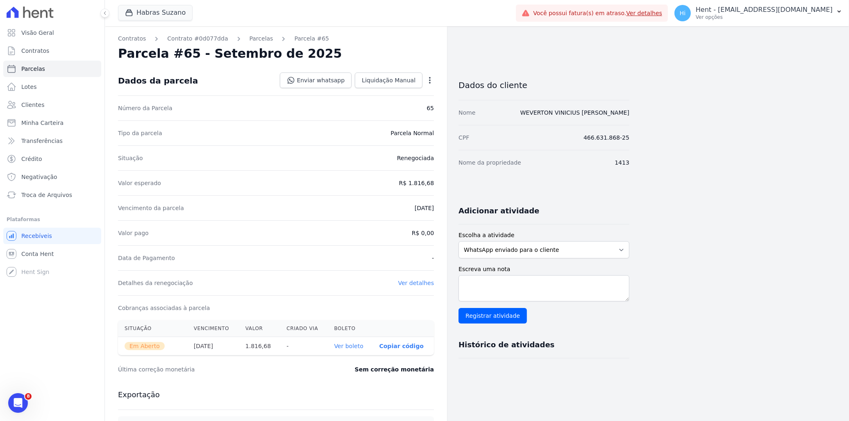
click at [429, 76] on icon "button" at bounding box center [430, 80] width 8 height 8
click at [404, 108] on link "Cancelar Cobrança" at bounding box center [394, 106] width 72 height 15
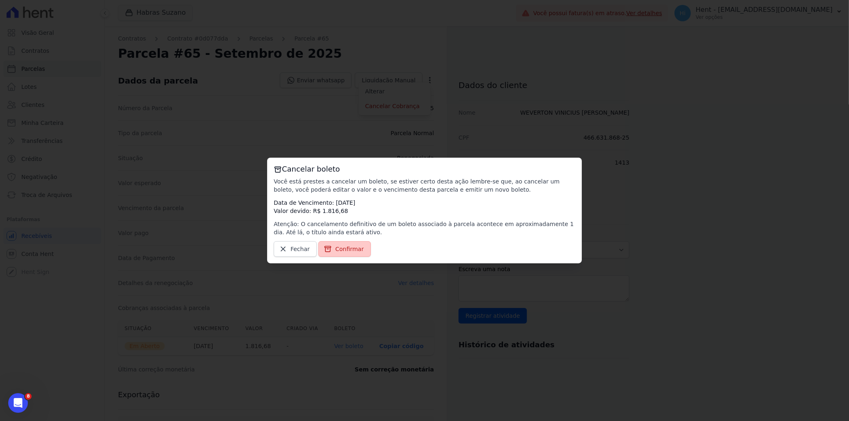
click at [344, 249] on span "Confirmar" at bounding box center [349, 249] width 29 height 8
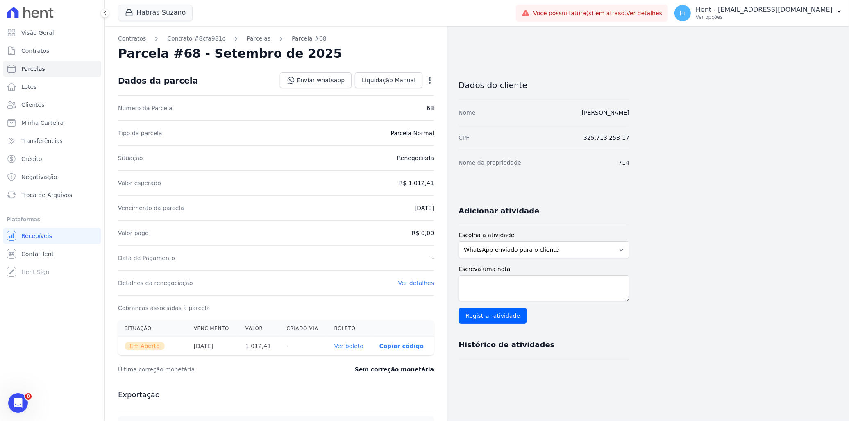
click at [431, 79] on icon "button" at bounding box center [430, 80] width 8 height 8
click at [396, 106] on link "Cancelar Cobrança" at bounding box center [394, 106] width 72 height 15
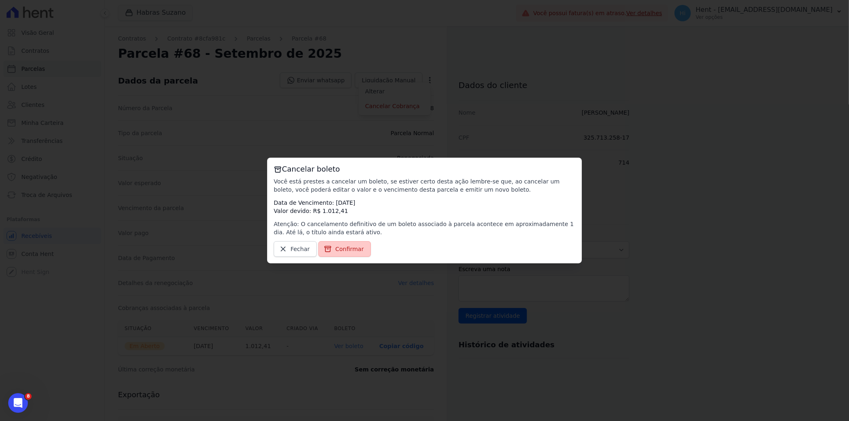
click at [345, 249] on span "Confirmar" at bounding box center [349, 249] width 29 height 8
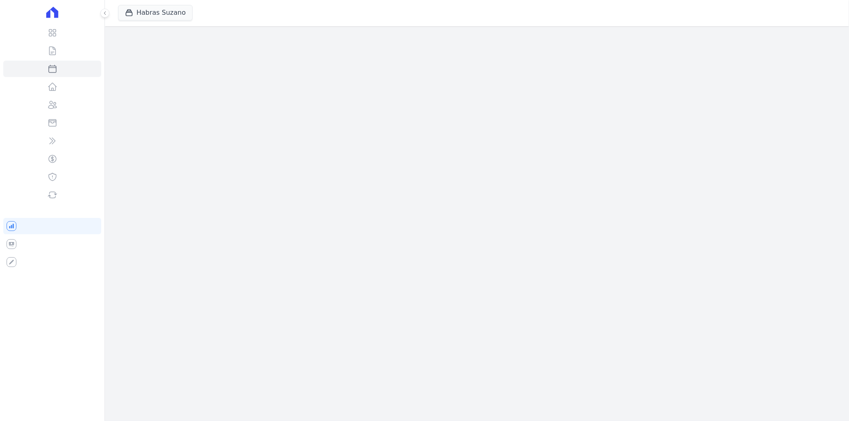
select select
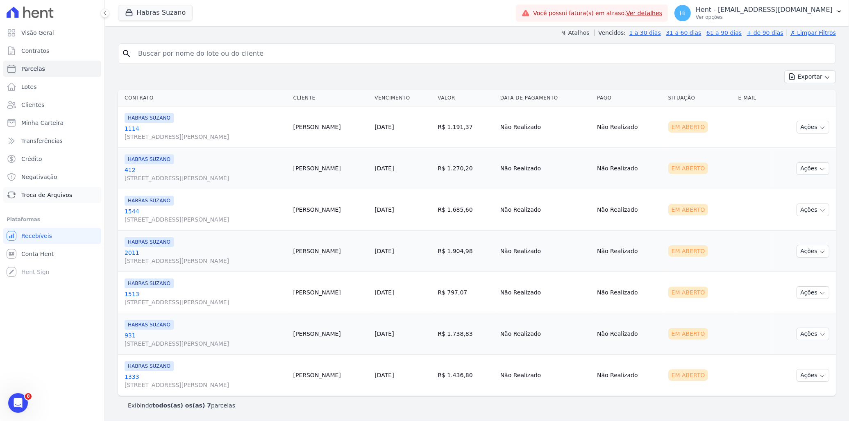
click at [45, 191] on span "Troca de Arquivos" at bounding box center [46, 195] width 51 height 8
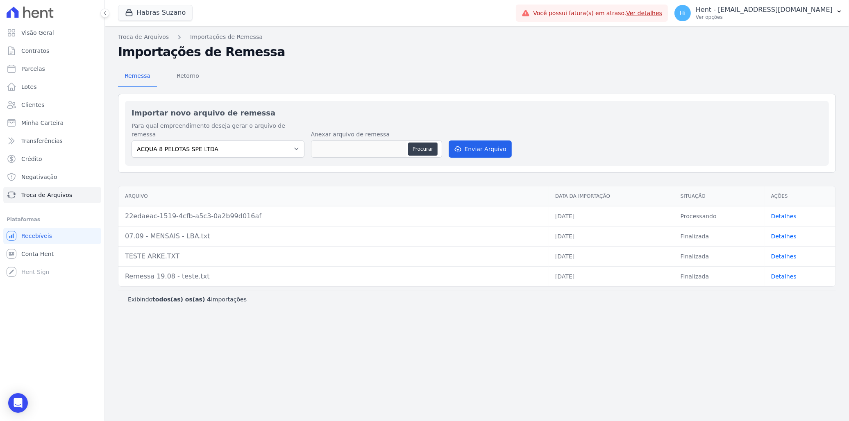
click at [784, 213] on link "Detalhes" at bounding box center [783, 216] width 25 height 7
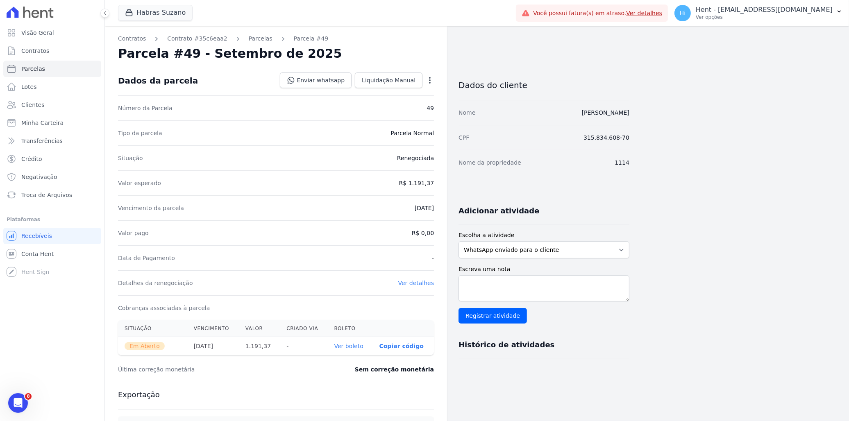
click at [428, 79] on icon "button" at bounding box center [430, 80] width 8 height 8
click at [394, 103] on link "Cancelar Cobrança" at bounding box center [394, 106] width 72 height 15
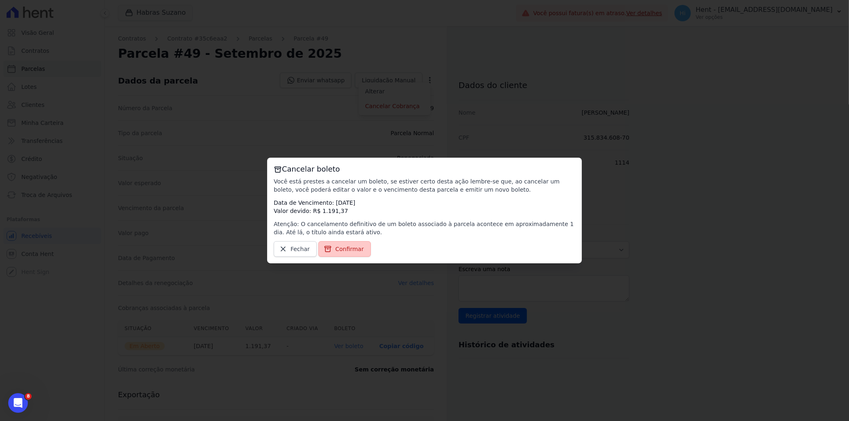
click at [342, 247] on span "Confirmar" at bounding box center [349, 249] width 29 height 8
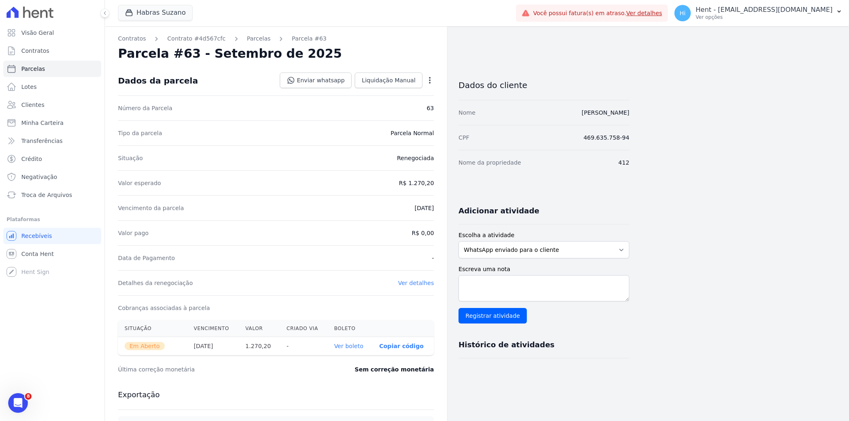
click at [430, 80] on icon "button" at bounding box center [430, 80] width 2 height 7
click at [398, 107] on link "Cancelar Cobrança" at bounding box center [394, 106] width 72 height 15
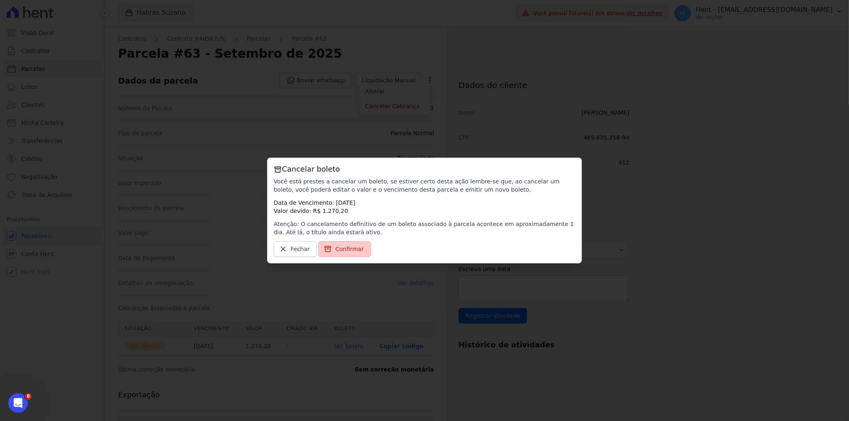
click at [336, 248] on span "Confirmar" at bounding box center [349, 249] width 29 height 8
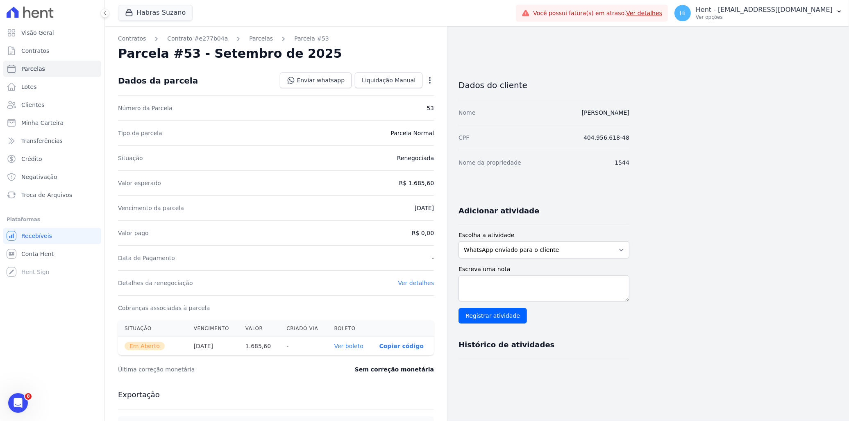
click at [428, 82] on icon "button" at bounding box center [430, 80] width 8 height 8
click at [393, 113] on link "Cancelar Cobrança" at bounding box center [394, 106] width 72 height 15
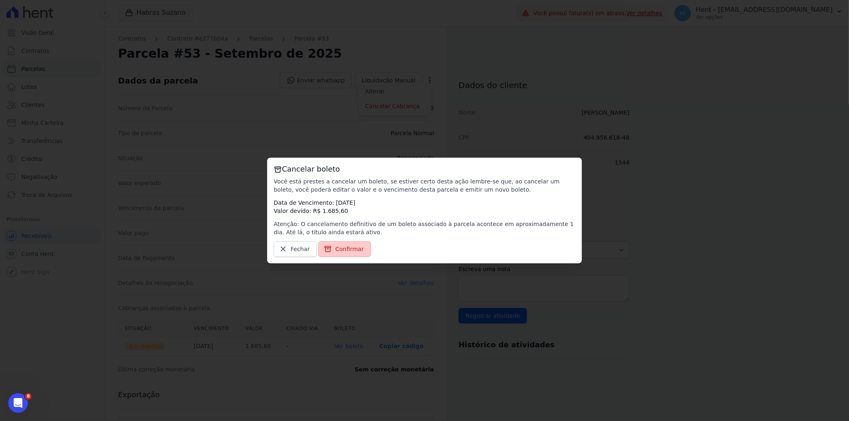
click at [345, 254] on link "Confirmar" at bounding box center [344, 249] width 52 height 16
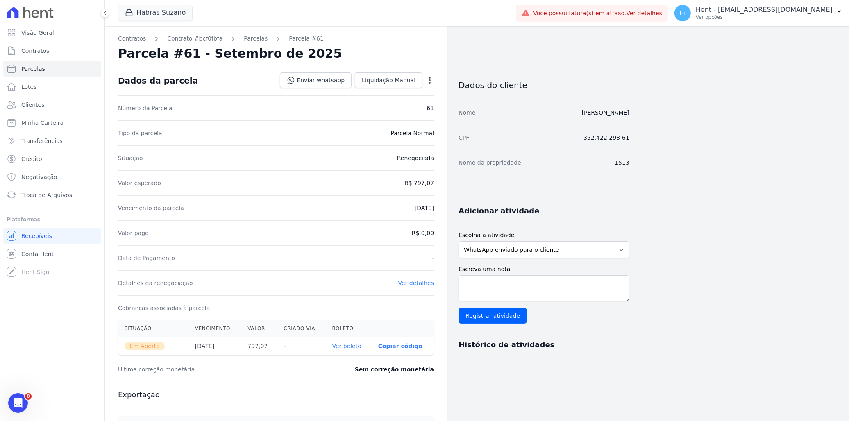
click at [427, 83] on icon "button" at bounding box center [430, 80] width 8 height 8
click at [379, 107] on link "Cancelar Cobrança" at bounding box center [394, 106] width 72 height 15
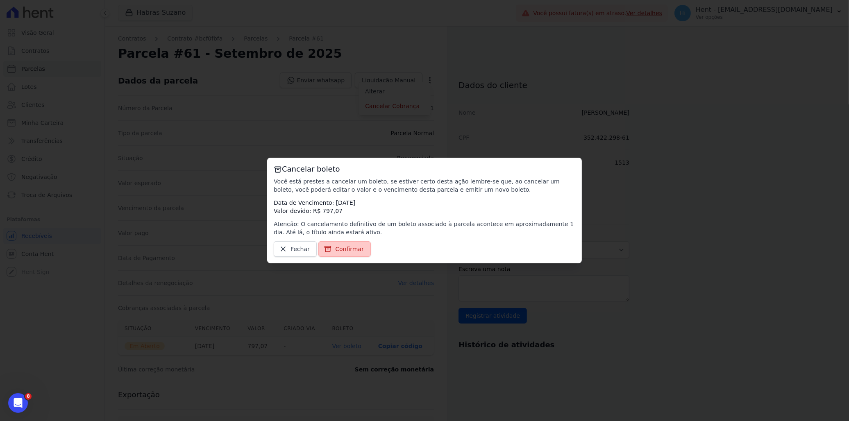
click at [354, 247] on span "Confirmar" at bounding box center [349, 249] width 29 height 8
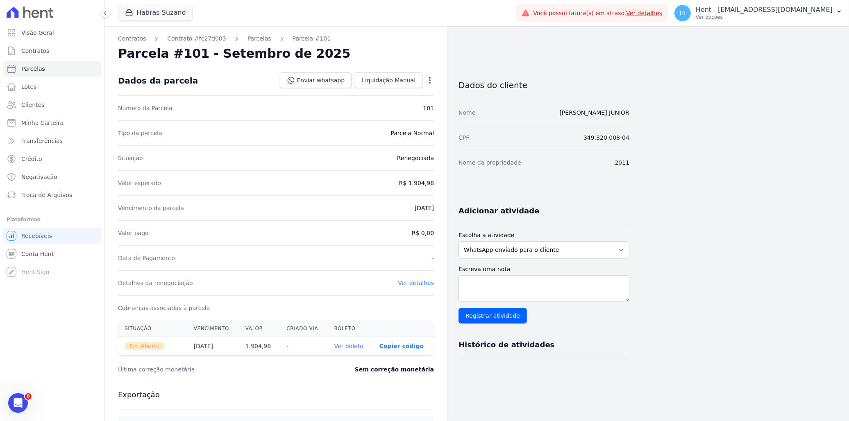
click at [429, 81] on icon "button" at bounding box center [430, 80] width 8 height 8
click at [397, 107] on link "Cancelar Cobrança" at bounding box center [394, 106] width 72 height 15
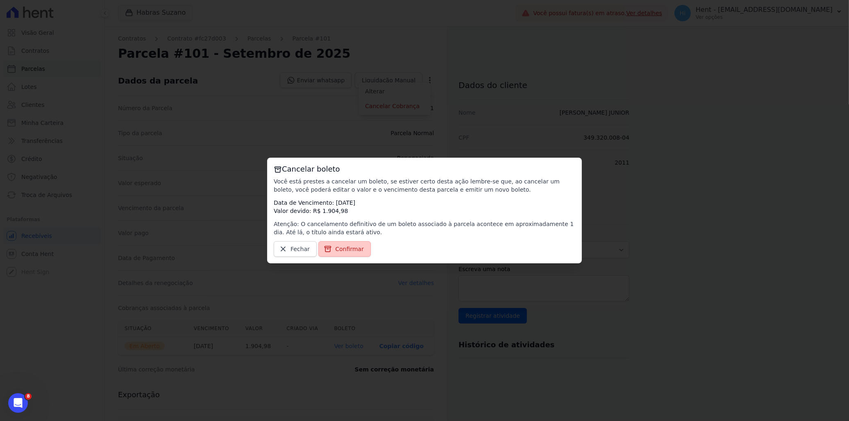
click at [341, 247] on span "Confirmar" at bounding box center [349, 249] width 29 height 8
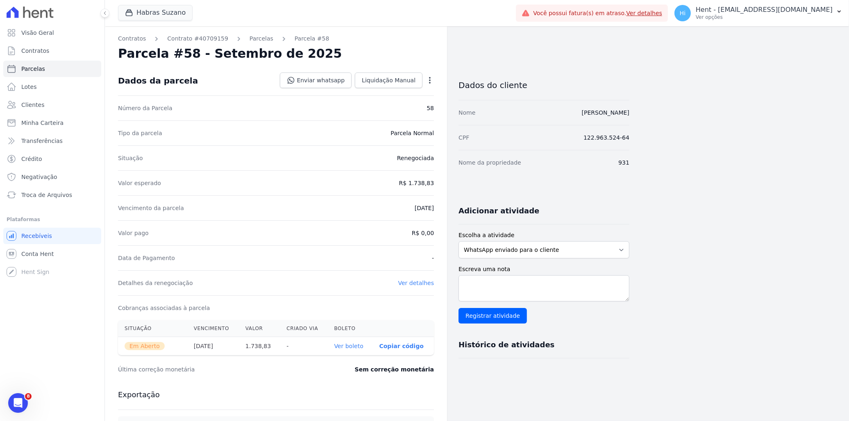
click at [429, 77] on icon "button" at bounding box center [430, 80] width 2 height 7
click at [399, 112] on link "Cancelar Cobrança" at bounding box center [394, 106] width 72 height 15
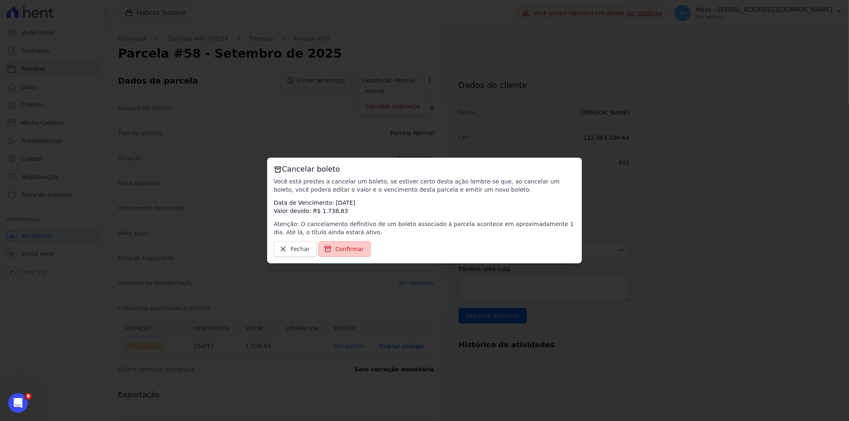
click at [343, 248] on span "Confirmar" at bounding box center [349, 249] width 29 height 8
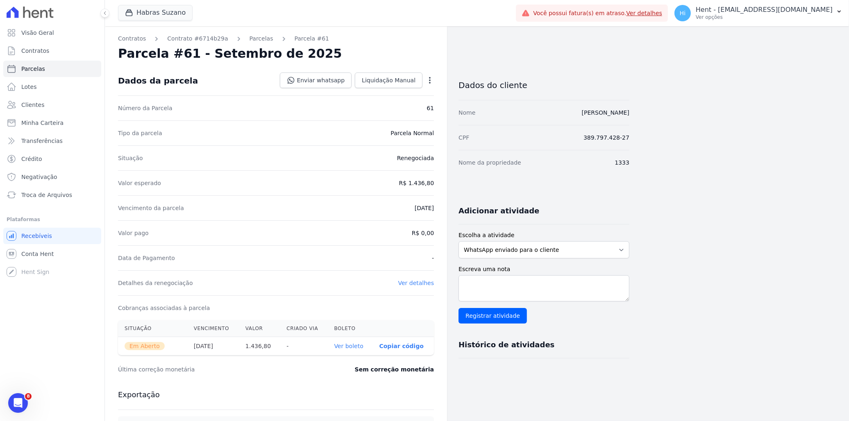
click at [432, 75] on div "Open options Alterar Cancelar Cobrança Cancelar boleto Você está prestes a canc…" at bounding box center [427, 81] width 11 height 14
click at [430, 77] on icon "button" at bounding box center [430, 80] width 2 height 7
click at [392, 107] on link "Cancelar Cobrança" at bounding box center [394, 106] width 72 height 15
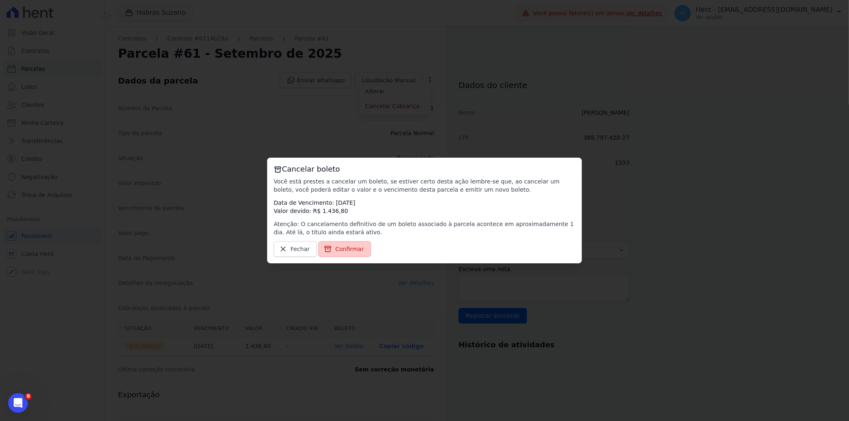
click at [351, 246] on span "Confirmar" at bounding box center [349, 249] width 29 height 8
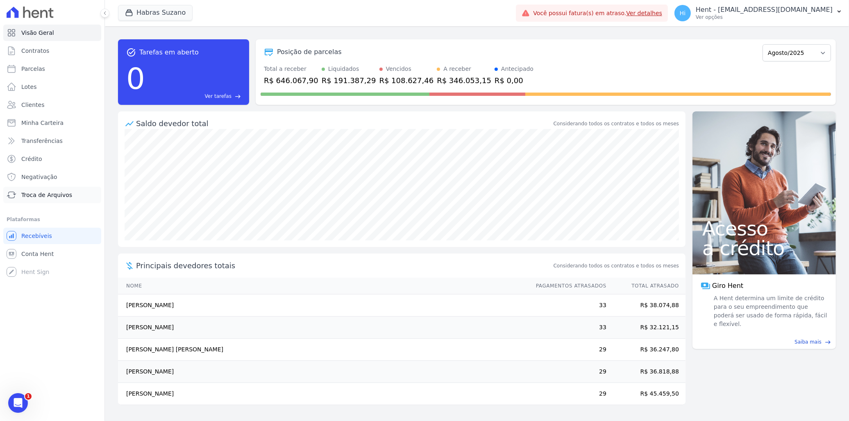
click at [52, 193] on span "Troca de Arquivos" at bounding box center [46, 195] width 51 height 8
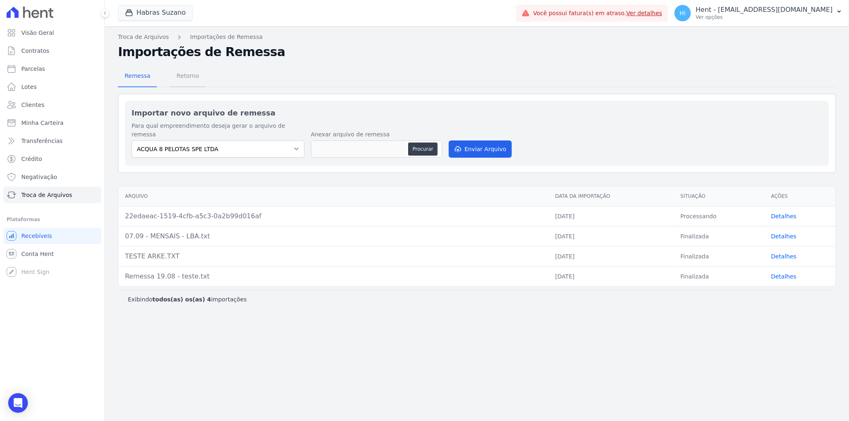
click at [193, 77] on span "Retorno" at bounding box center [188, 76] width 32 height 16
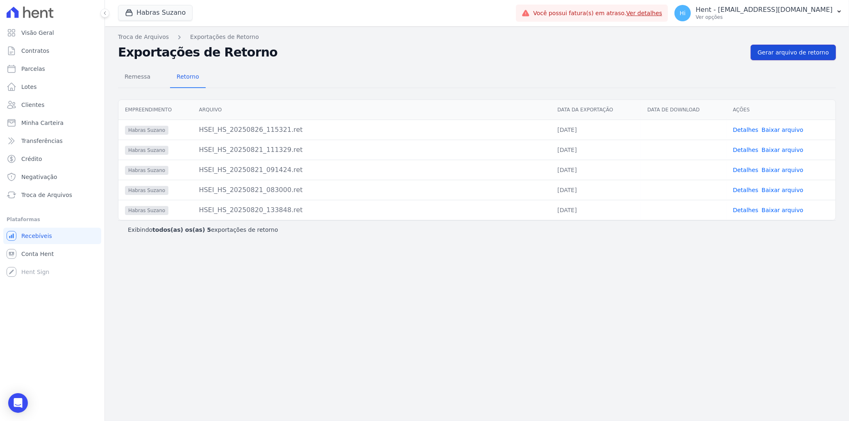
click at [801, 55] on span "Gerar arquivo de retorno" at bounding box center [792, 52] width 71 height 8
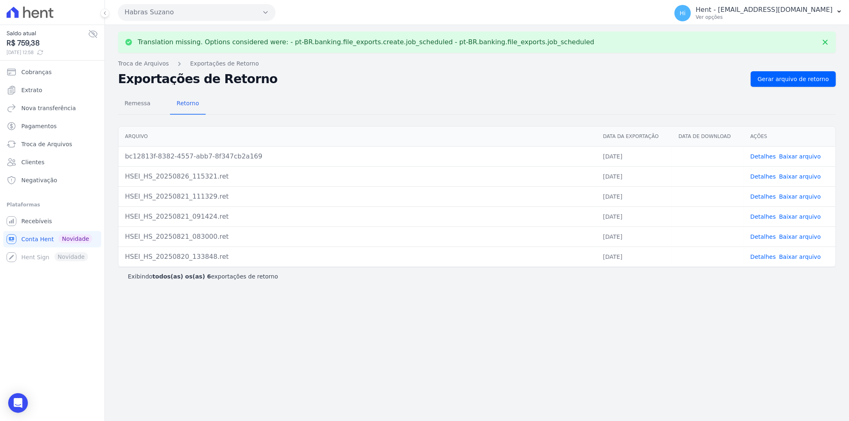
click at [768, 157] on link "Detalhes" at bounding box center [762, 156] width 25 height 7
click at [763, 175] on link "Detalhes" at bounding box center [762, 176] width 25 height 7
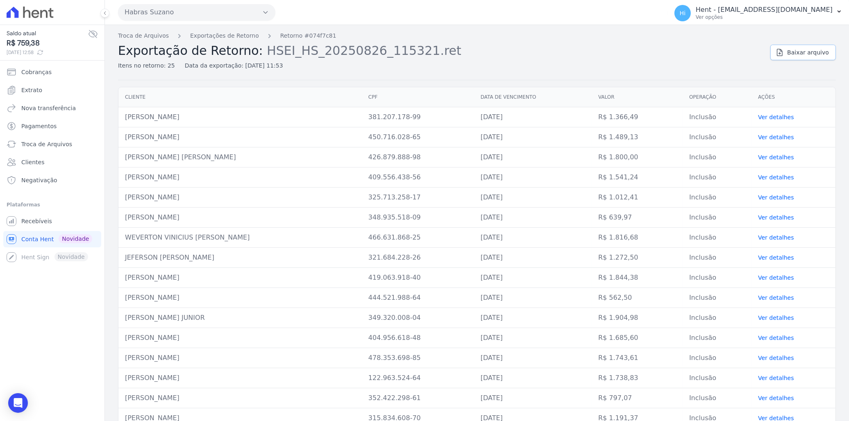
click at [801, 52] on span "Baixar arquivo" at bounding box center [808, 52] width 42 height 8
click at [539, 41] on div "Troca de Arquivos Exportações de Retorno Retorno #074f7c81 Exportação de Retorn…" at bounding box center [441, 51] width 646 height 39
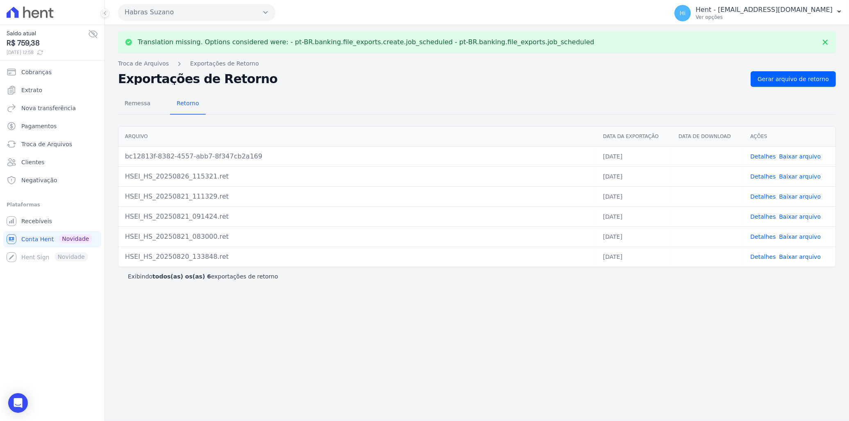
click at [764, 158] on link "Detalhes" at bounding box center [762, 156] width 25 height 7
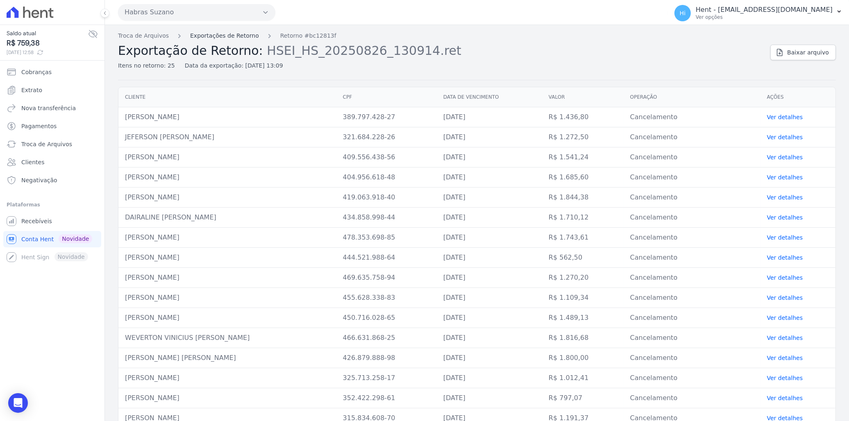
click at [224, 37] on link "Exportações de Retorno" at bounding box center [224, 36] width 69 height 9
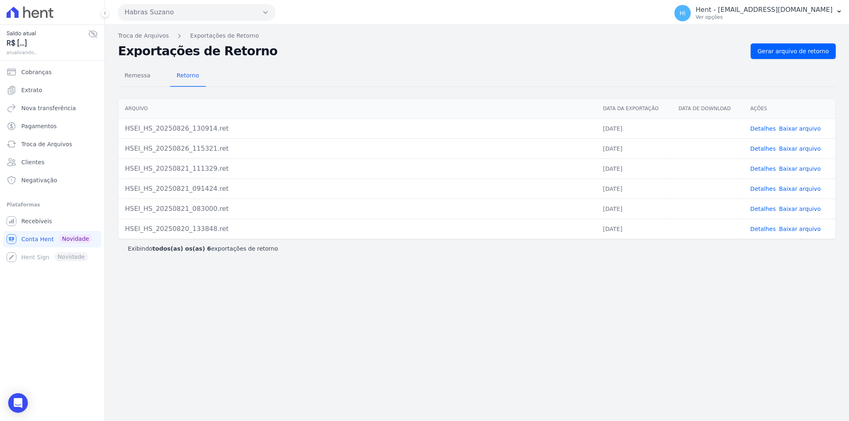
click at [769, 147] on link "Detalhes" at bounding box center [762, 148] width 25 height 7
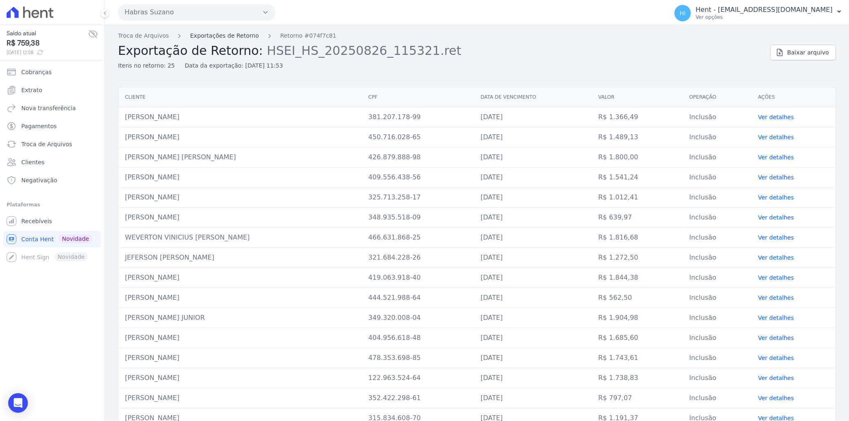
click at [217, 37] on link "Exportações de Retorno" at bounding box center [224, 36] width 69 height 9
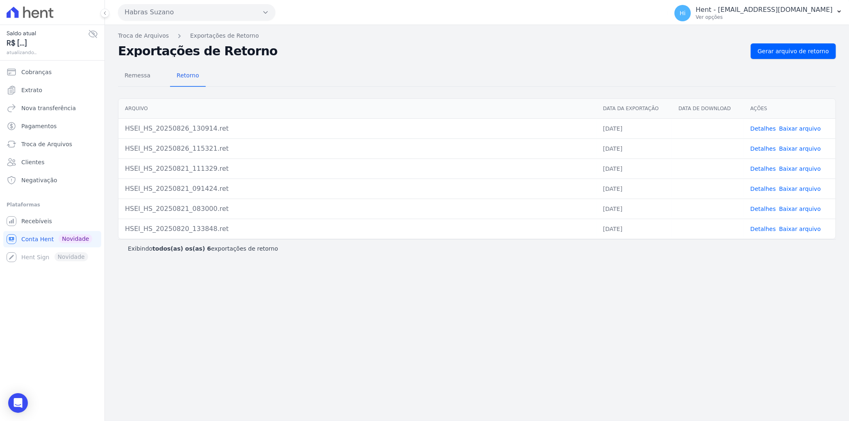
click at [764, 129] on link "Detalhes" at bounding box center [762, 128] width 25 height 7
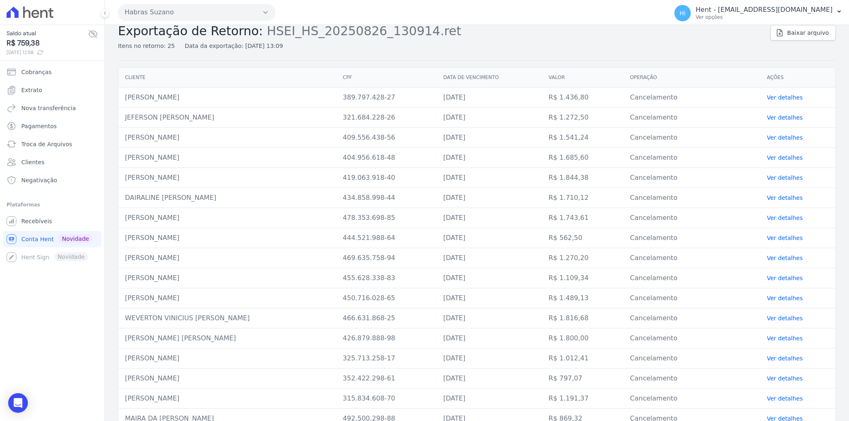
scroll to position [14, 0]
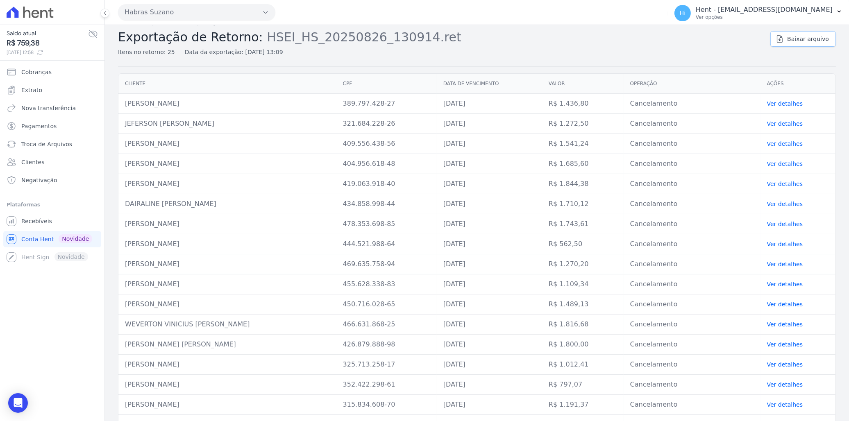
click at [795, 39] on span "Baixar arquivo" at bounding box center [808, 39] width 42 height 8
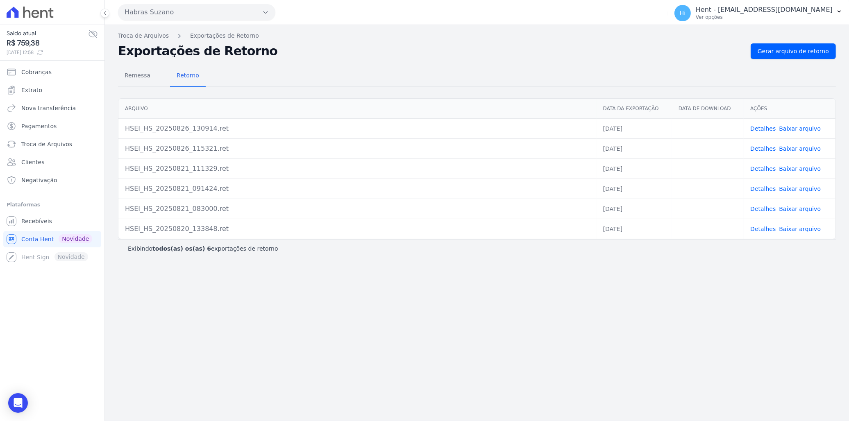
click at [769, 148] on link "Detalhes" at bounding box center [762, 148] width 25 height 7
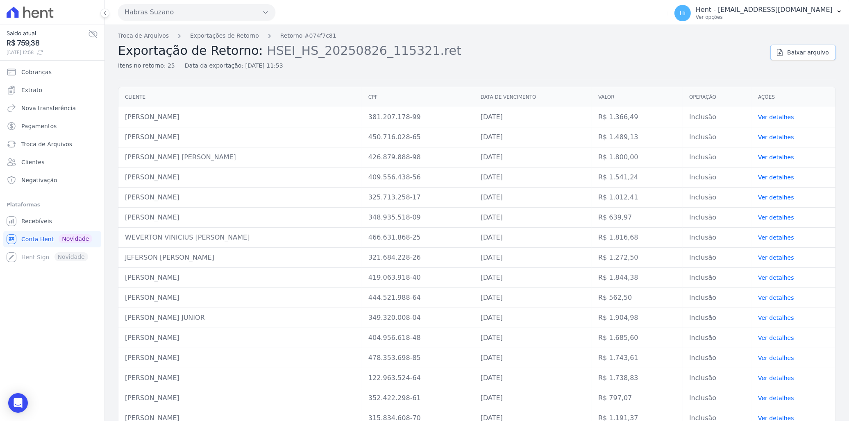
click at [789, 52] on span "Baixar arquivo" at bounding box center [808, 52] width 42 height 8
click at [546, 44] on h2 "Exportação de Retorno: HSEI_HS_20250826_115321.ret" at bounding box center [441, 50] width 646 height 15
click at [44, 220] on span "Recebíveis" at bounding box center [36, 221] width 31 height 8
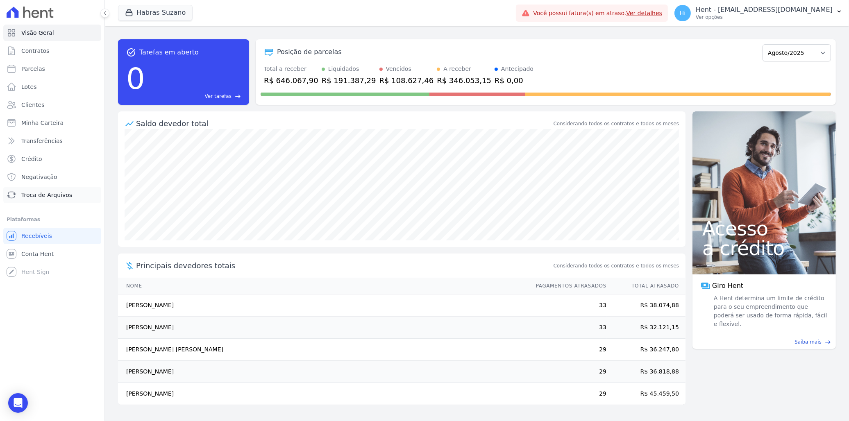
click at [50, 196] on span "Troca de Arquivos" at bounding box center [46, 195] width 51 height 8
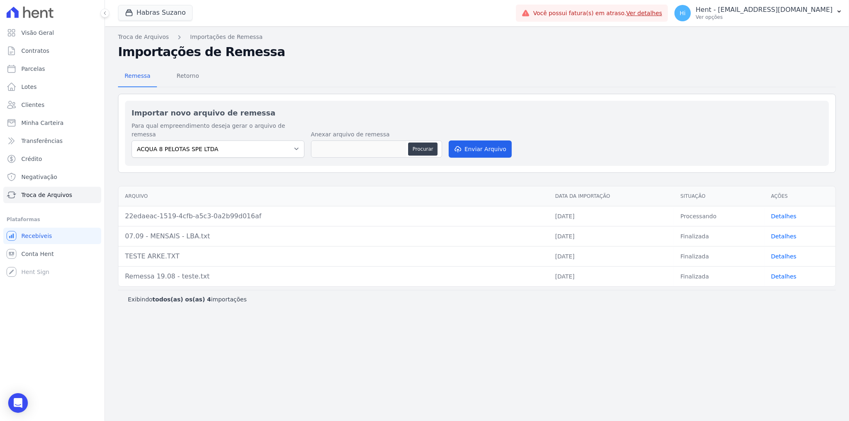
click at [782, 213] on link "Detalhes" at bounding box center [783, 216] width 25 height 7
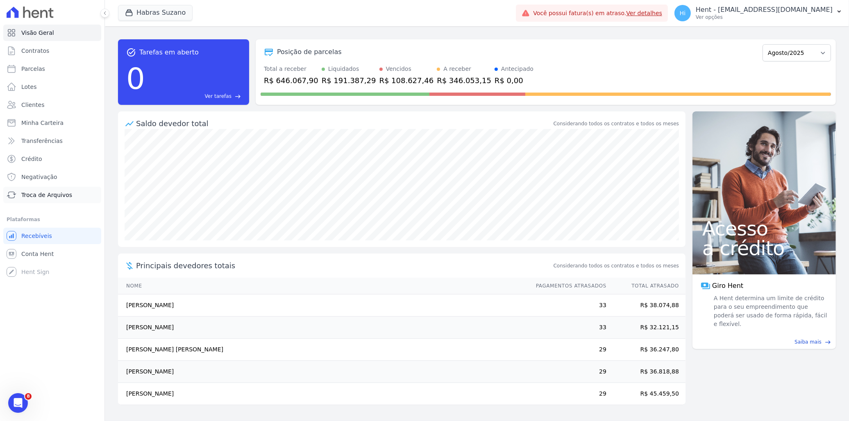
click at [52, 193] on span "Troca de Arquivos" at bounding box center [46, 195] width 51 height 8
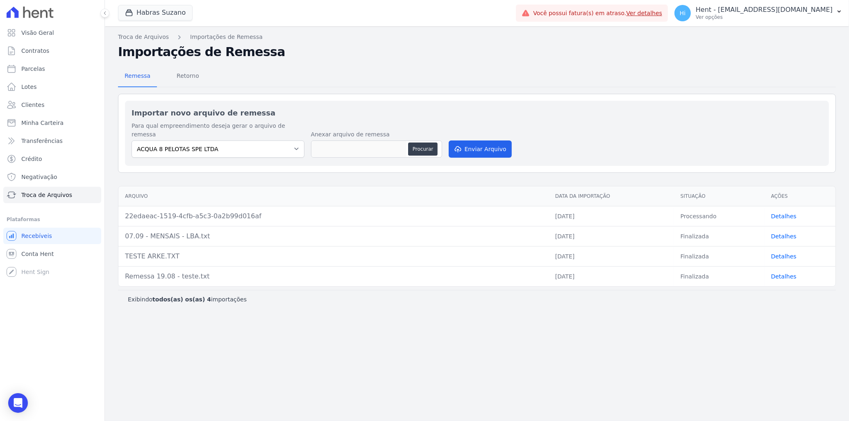
click at [781, 253] on link "Detalhes" at bounding box center [783, 256] width 25 height 7
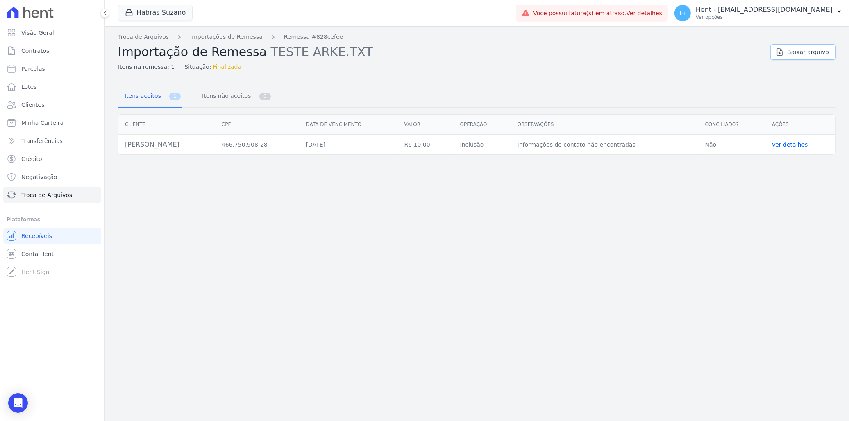
click at [812, 51] on span "Baixar arquivo" at bounding box center [808, 52] width 42 height 8
click at [150, 35] on link "Troca de Arquivos" at bounding box center [143, 37] width 51 height 9
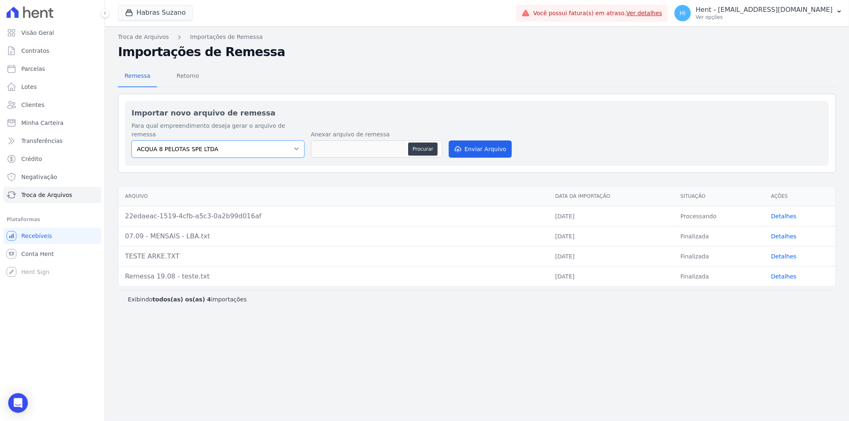
click at [261, 141] on select "ACQUA 8 PELOTAS SPE LTDA ACQUA LIFE CLUB ALTOS DE SANTANA Arcos Itaquera ARTE V…" at bounding box center [217, 149] width 173 height 17
select select "cf44b11e-3b76-41e2-b42d-95b70188d89e"
click at [131, 141] on select "ACQUA 8 PELOTAS SPE LTDA ACQUA LIFE CLUB ALTOS DE SANTANA Arcos Itaquera ARTE V…" at bounding box center [217, 149] width 173 height 17
click at [417, 143] on button "Procurar" at bounding box center [422, 149] width 29 height 13
type input "REMESSA LBA - 07.09.txt"
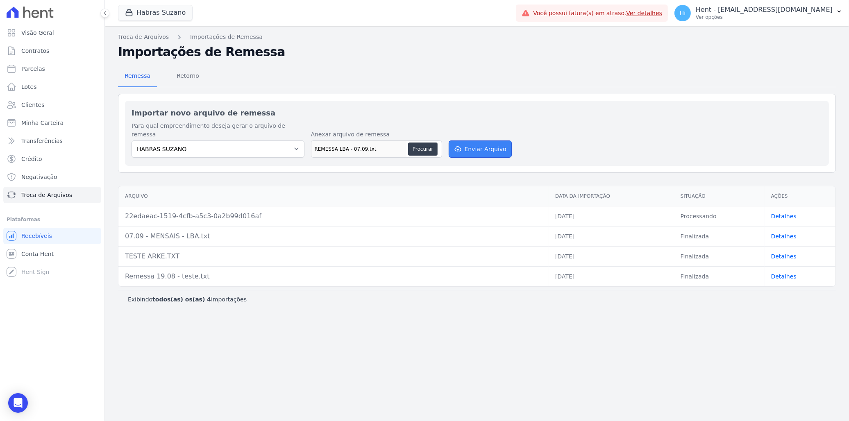
click at [483, 142] on button "Enviar Arquivo" at bounding box center [480, 149] width 63 height 17
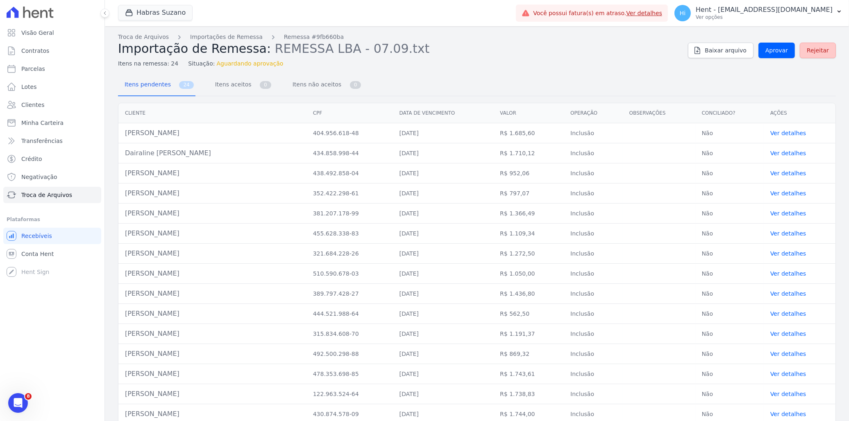
click at [814, 51] on span "Rejeitar" at bounding box center [818, 50] width 22 height 8
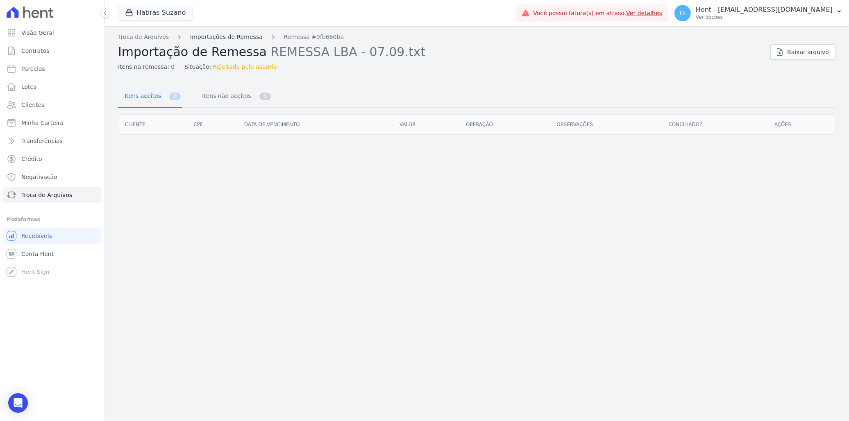
click at [209, 34] on link "Importações de Remessa" at bounding box center [226, 37] width 73 height 9
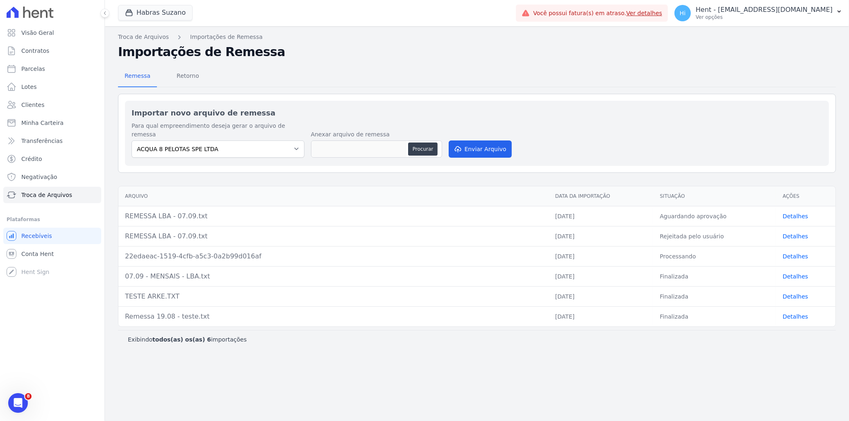
click at [791, 213] on link "Detalhes" at bounding box center [794, 216] width 25 height 7
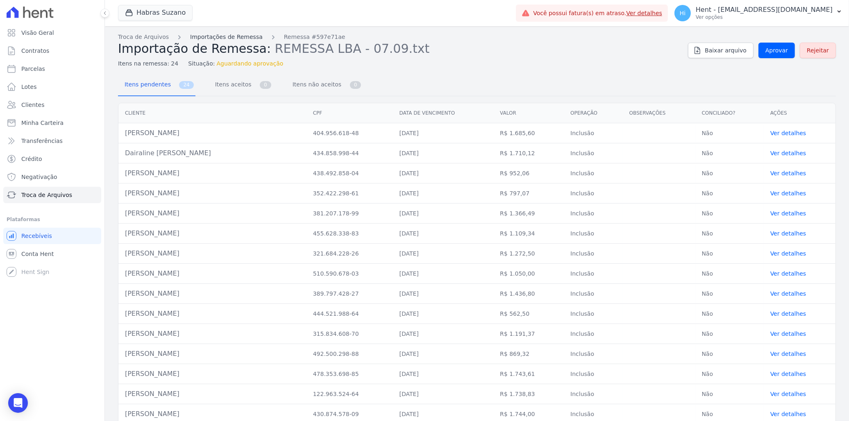
click at [237, 36] on link "Importações de Remessa" at bounding box center [226, 37] width 73 height 9
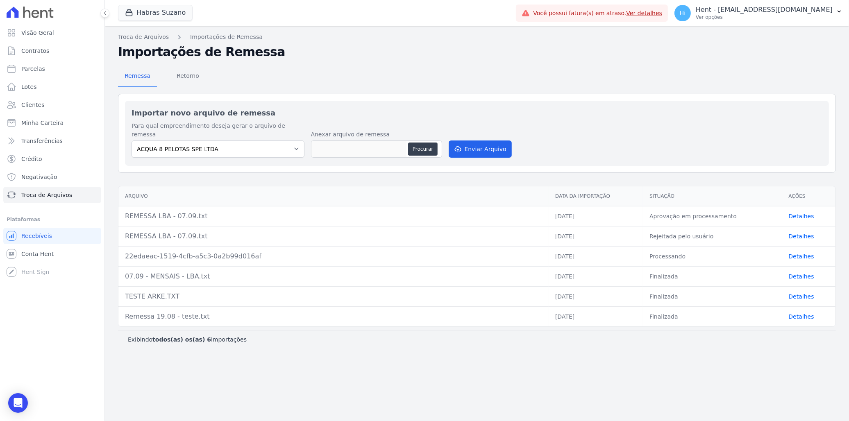
click at [796, 213] on link "Detalhes" at bounding box center [801, 216] width 25 height 7
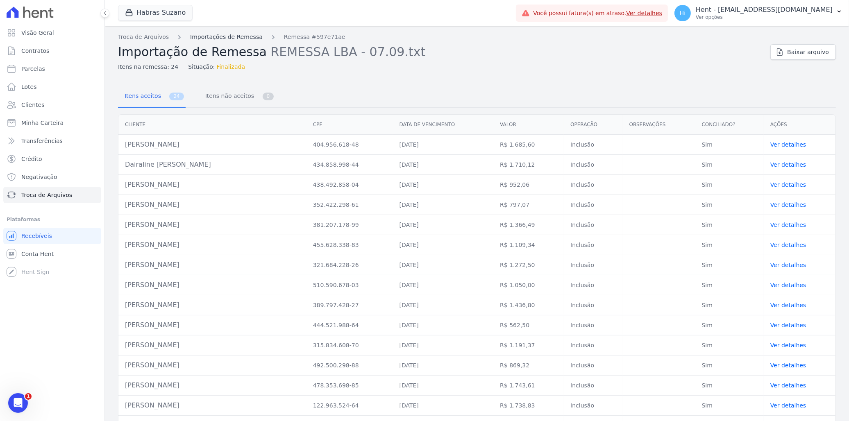
click at [224, 36] on link "Importações de Remessa" at bounding box center [226, 37] width 73 height 9
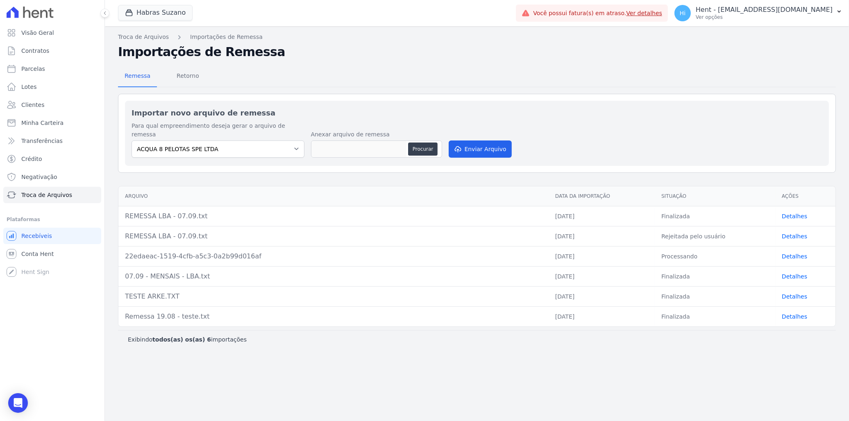
click at [796, 213] on link "Detalhes" at bounding box center [794, 216] width 25 height 7
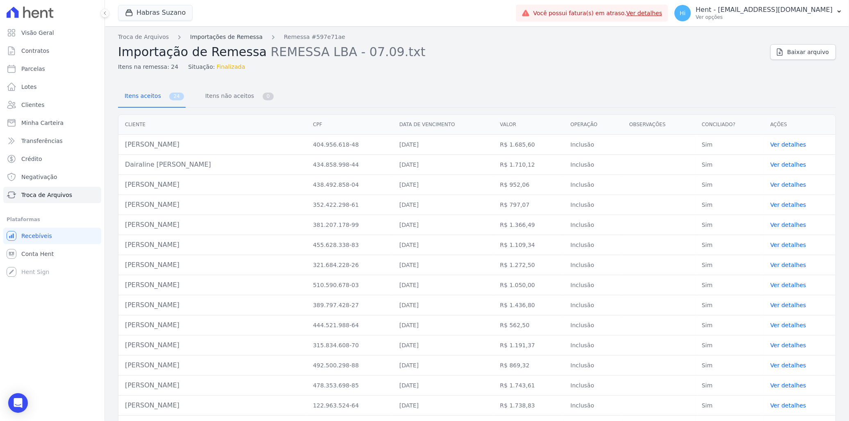
click at [240, 39] on link "Importações de Remessa" at bounding box center [226, 37] width 73 height 9
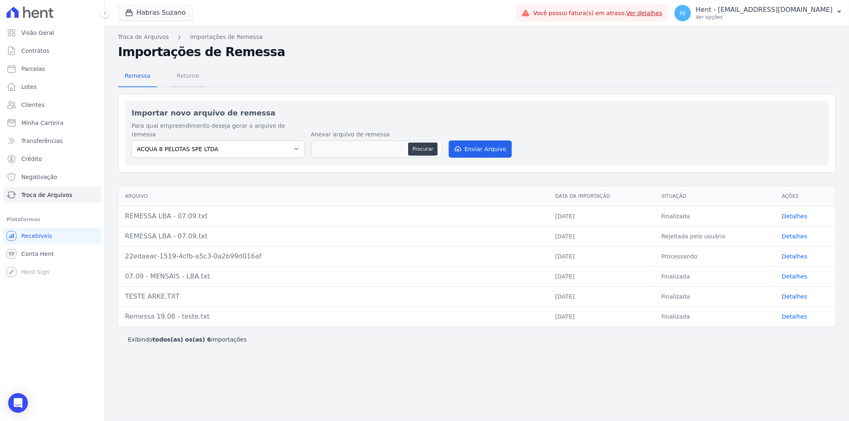
click at [180, 79] on span "Retorno" at bounding box center [188, 76] width 32 height 16
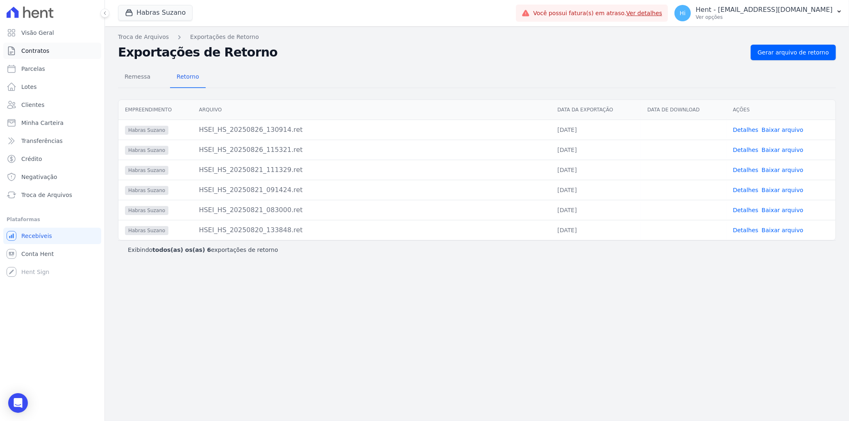
click at [39, 50] on span "Contratos" at bounding box center [35, 51] width 28 height 8
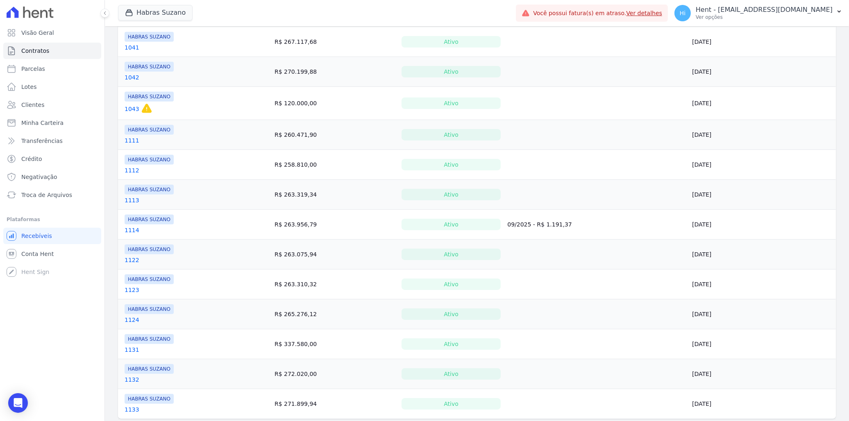
scroll to position [518, 0]
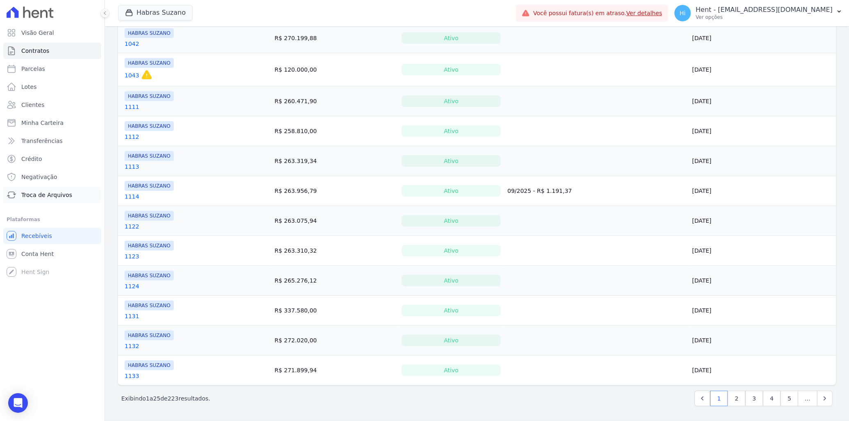
click at [54, 202] on link "Troca de Arquivos" at bounding box center [52, 195] width 98 height 16
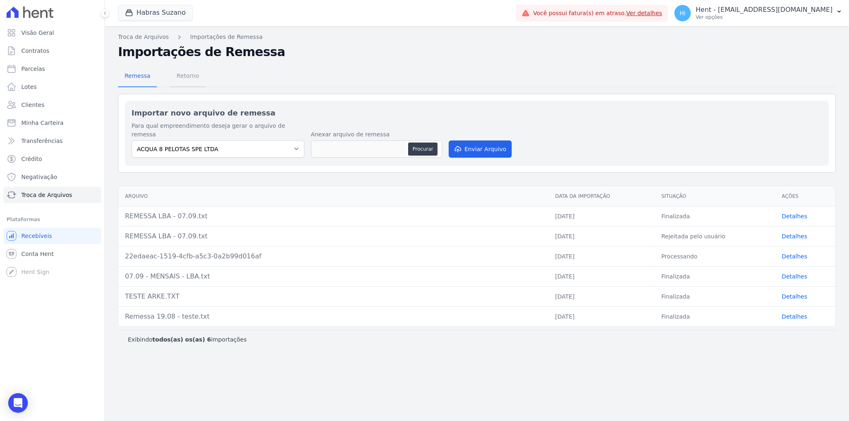
click at [189, 77] on span "Retorno" at bounding box center [188, 76] width 32 height 16
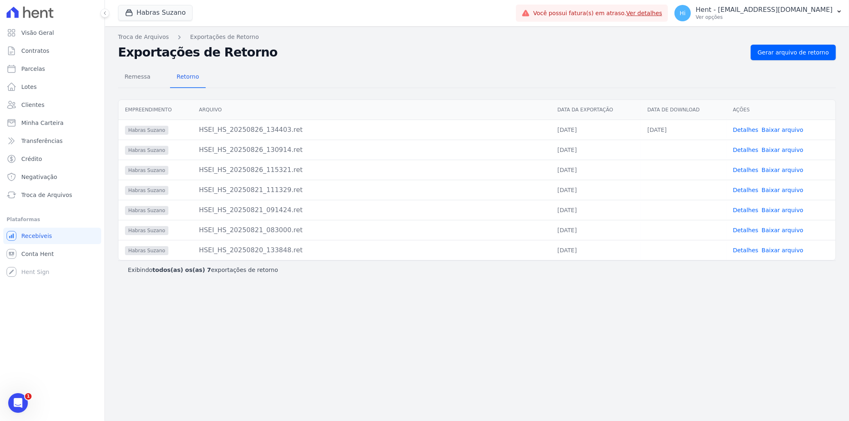
click at [750, 131] on link "Detalhes" at bounding box center [745, 130] width 25 height 7
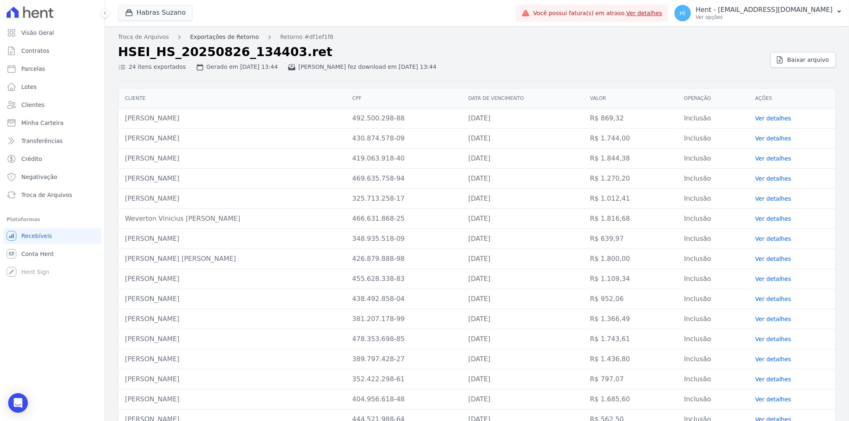
click at [206, 37] on link "Exportações de Retorno" at bounding box center [224, 37] width 69 height 9
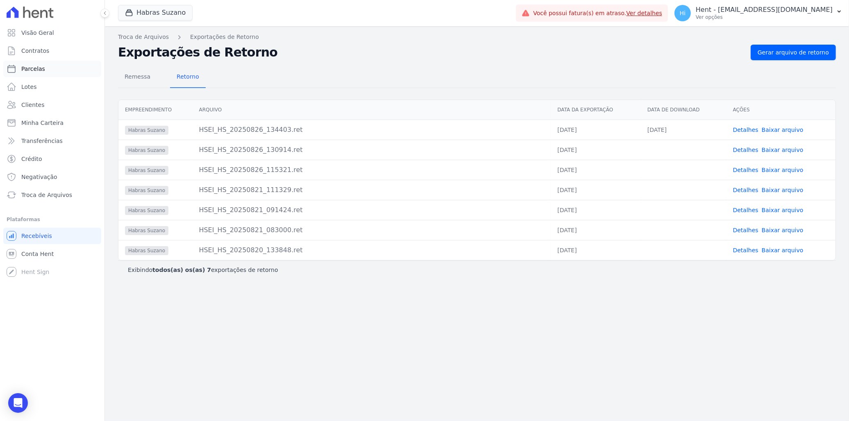
click at [43, 71] on link "Parcelas" at bounding box center [52, 69] width 98 height 16
select select
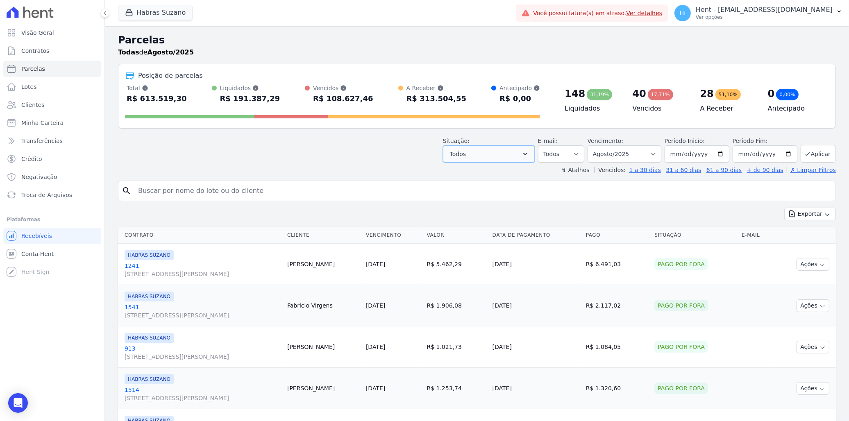
click at [517, 152] on button "Todos" at bounding box center [489, 153] width 92 height 17
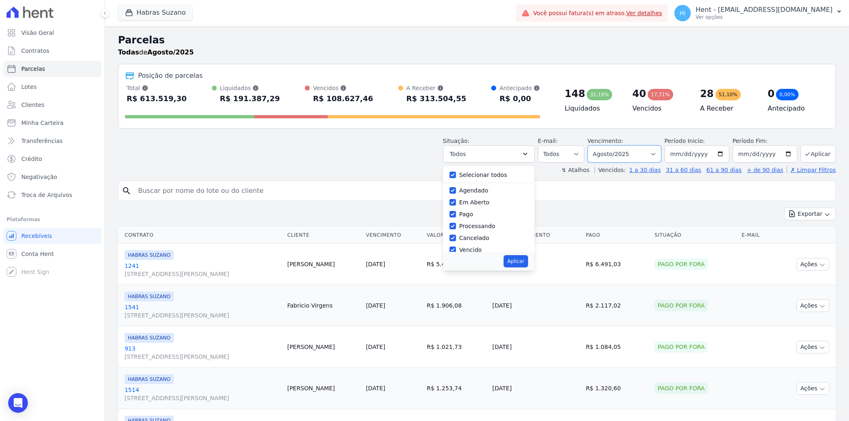
click at [630, 154] on select "Filtrar por período ──────── Todos os meses Julho/2022 Agosto/2022 Setembro/202…" at bounding box center [624, 153] width 74 height 17
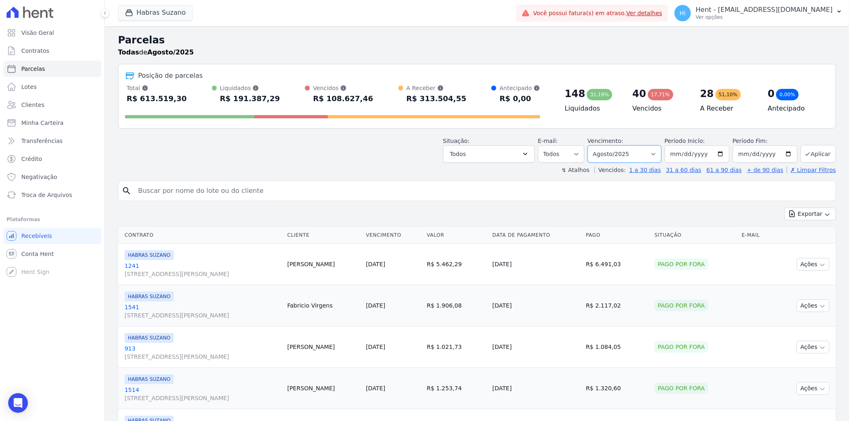
select select "09/2025"
click at [592, 145] on select "Filtrar por período ──────── Todos os meses Julho/2022 Agosto/2022 Setembro/202…" at bounding box center [624, 153] width 74 height 17
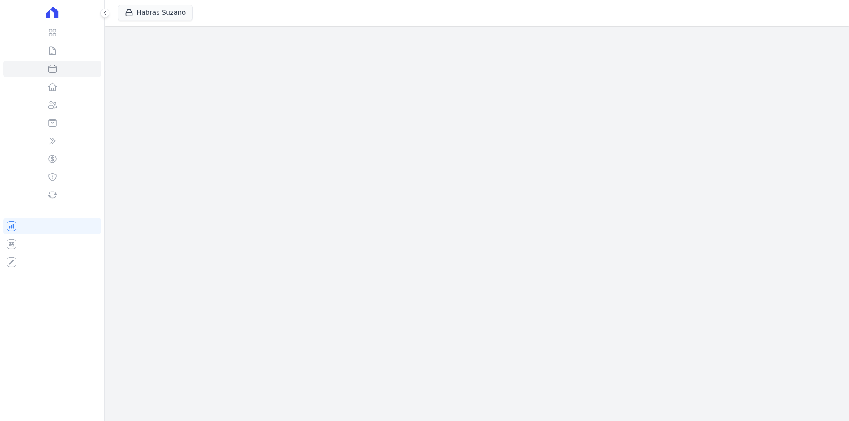
select select
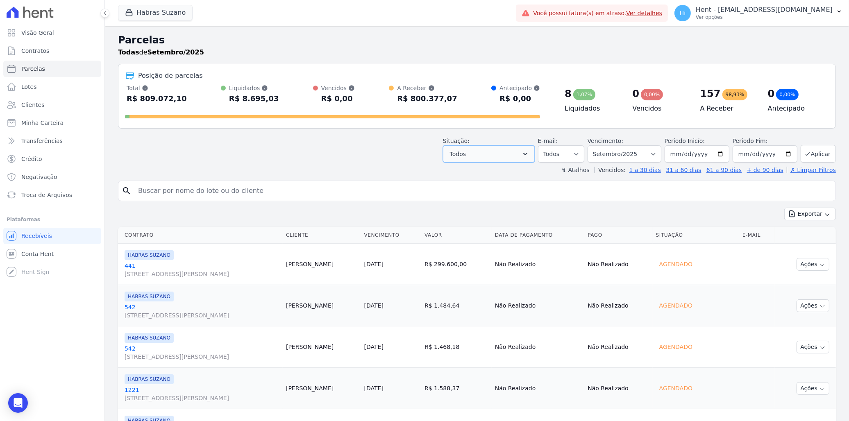
click at [528, 152] on icon "button" at bounding box center [525, 154] width 8 height 8
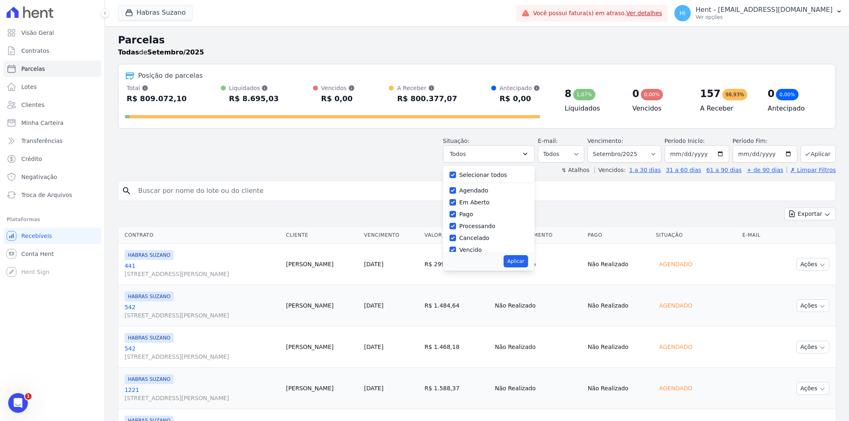
click at [483, 178] on label "Selecionar todos" at bounding box center [483, 175] width 48 height 7
click at [456, 178] on input "Selecionar todos" at bounding box center [452, 175] width 7 height 7
checkbox input "false"
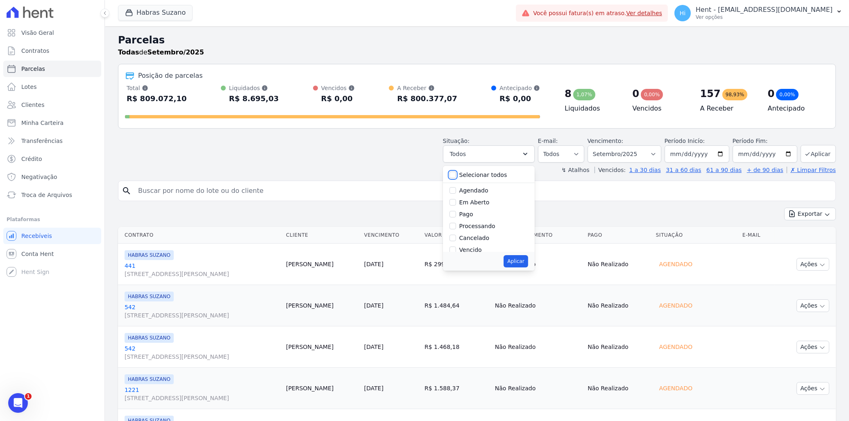
checkbox input "false"
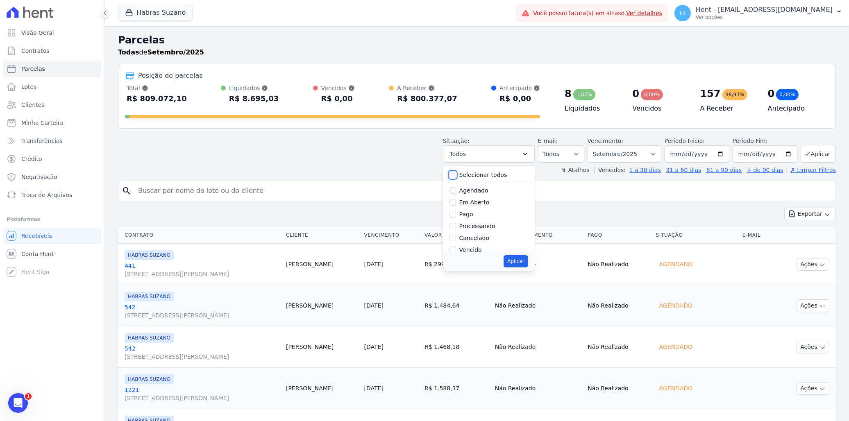
checkbox input "false"
click at [473, 205] on label "Em Aberto" at bounding box center [474, 202] width 30 height 7
click at [456, 205] on input "Em Aberto" at bounding box center [452, 202] width 7 height 7
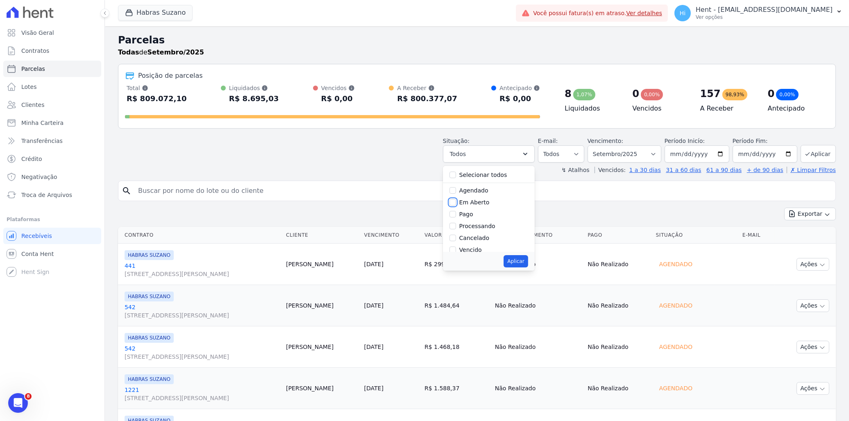
checkbox input "true"
click at [517, 257] on button "Aplicar" at bounding box center [515, 261] width 24 height 12
select select "pending"
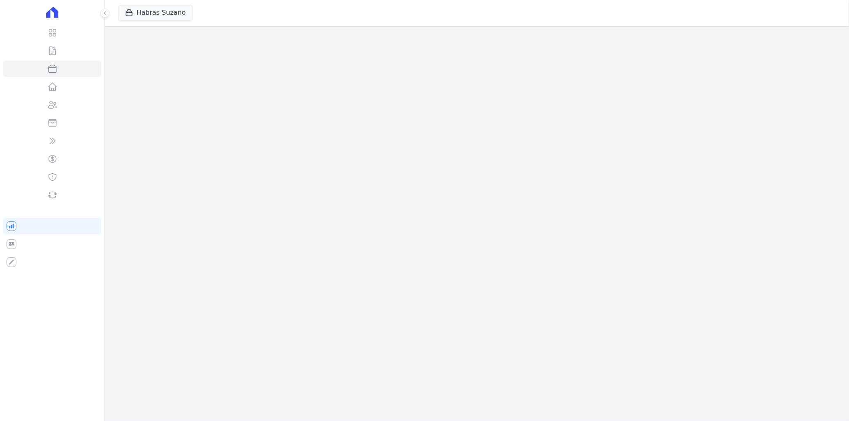
select select
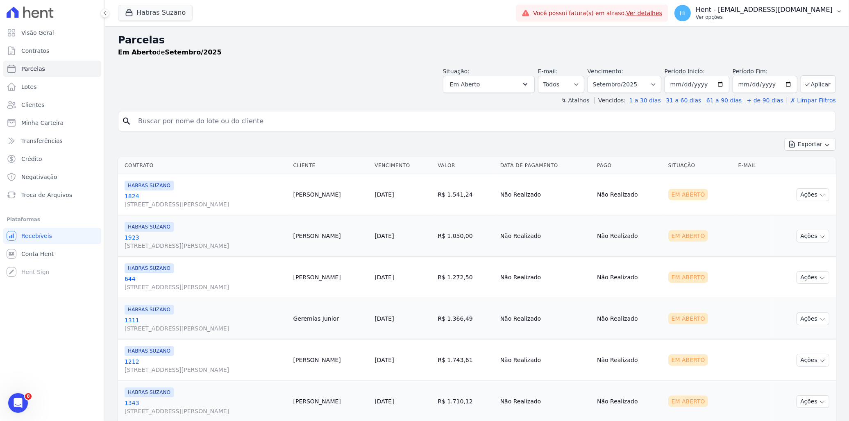
click at [771, 11] on p "Hent - [EMAIL_ADDRESS][DOMAIN_NAME]" at bounding box center [764, 10] width 137 height 8
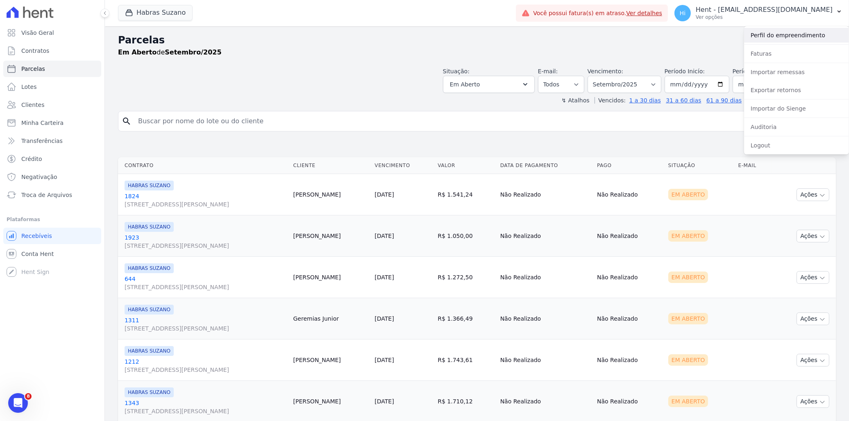
click at [785, 33] on link "Perfil do empreendimento" at bounding box center [796, 35] width 105 height 15
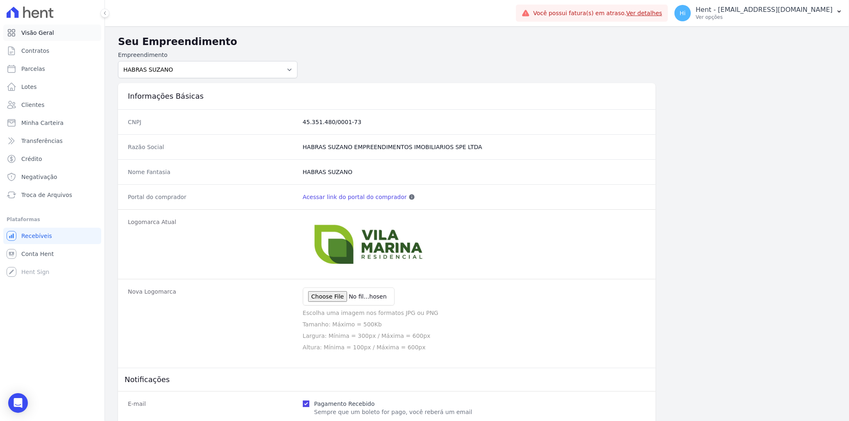
click at [44, 31] on span "Visão Geral" at bounding box center [37, 33] width 33 height 8
